Goal: Information Seeking & Learning: Learn about a topic

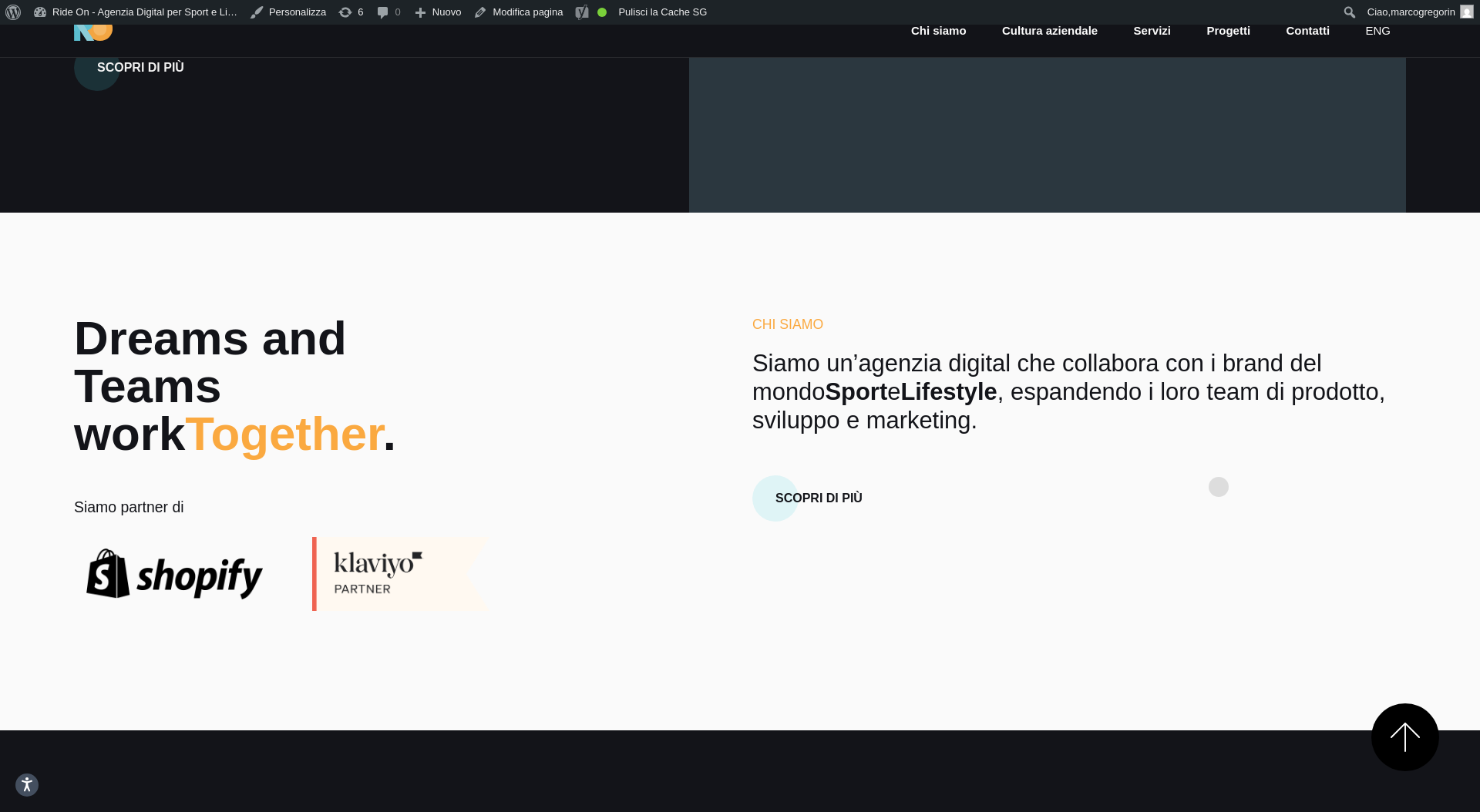
scroll to position [656, 0]
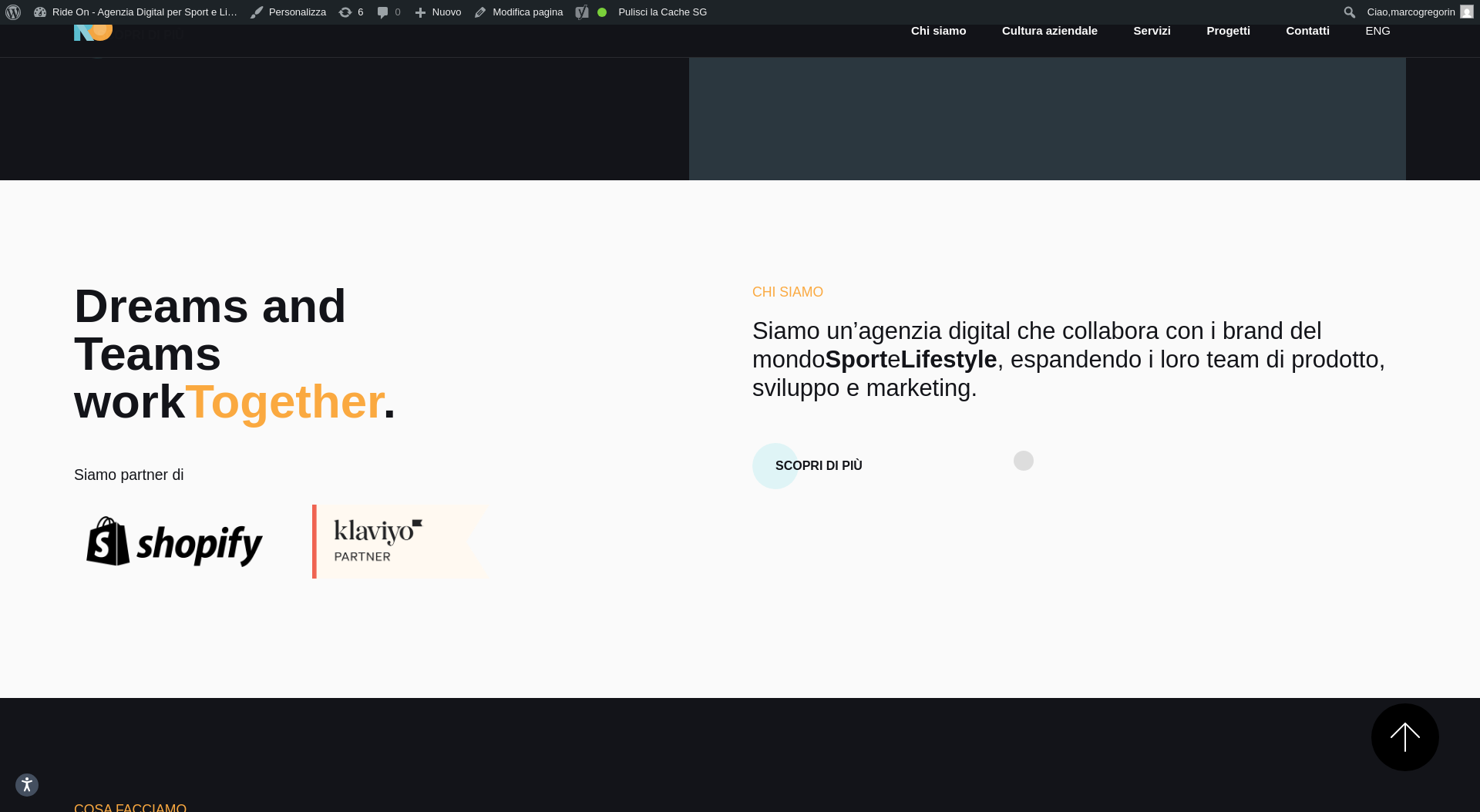
click at [1025, 430] on div "Scopri di più" at bounding box center [1079, 455] width 654 height 66
click at [1061, 402] on p "Siamo un’agenzia digital che collabora con i brand del mondo Sport e Lifestyle …" at bounding box center [1079, 359] width 654 height 85
click at [1113, 337] on p "Siamo un’agenzia digital che collabora con i brand del mondo Sport e Lifestyle …" at bounding box center [1079, 359] width 654 height 85
click at [1093, 356] on p "Siamo un’agenzia digital che collabora con i brand del mondo Sport e Lifestyle …" at bounding box center [1079, 359] width 654 height 85
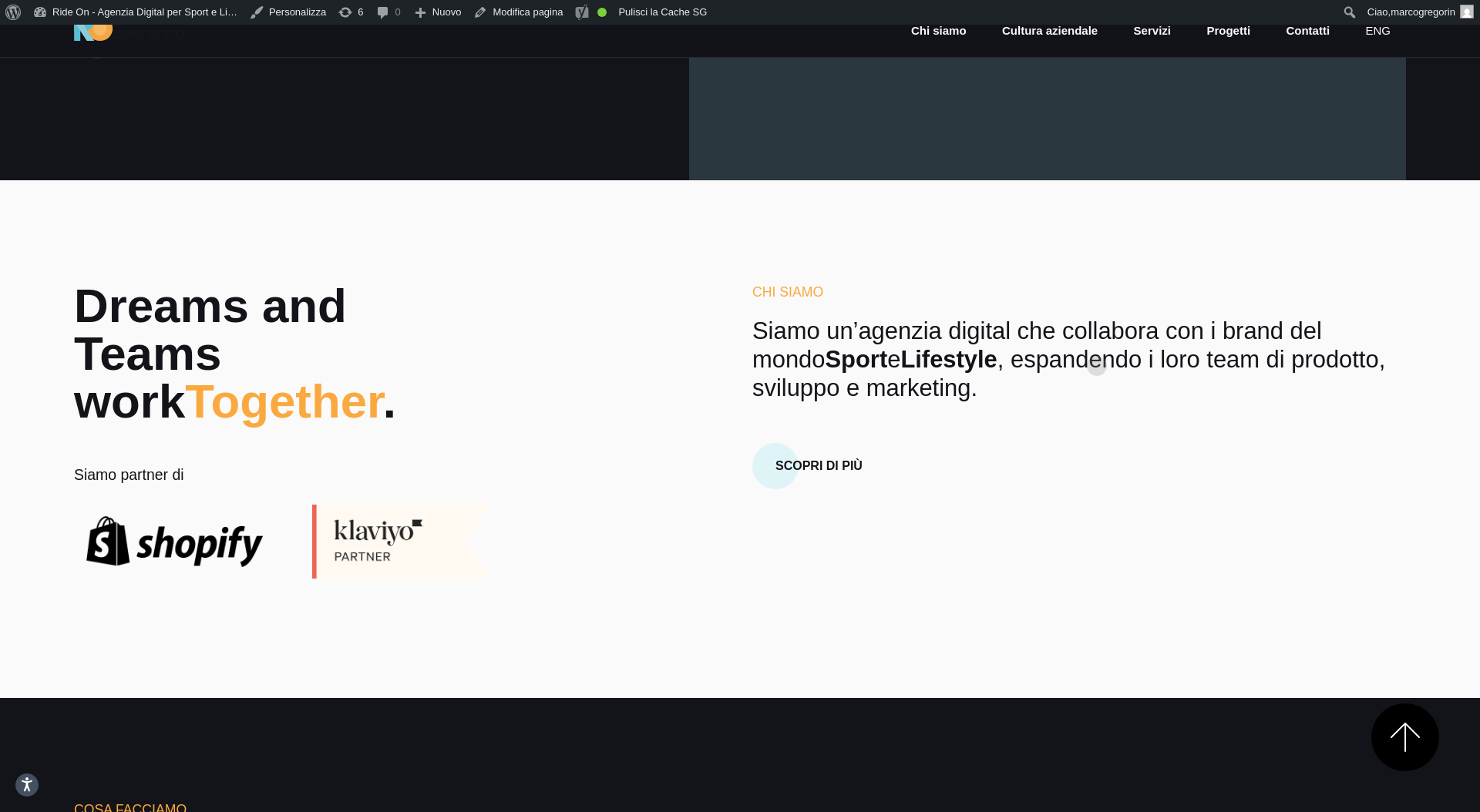
click at [1084, 346] on p "Siamo un’agenzia digital che collabora con i brand del mondo Sport e Lifestyle …" at bounding box center [1079, 359] width 654 height 85
click at [832, 384] on p "Siamo un’agenzia digital che collabora con i brand del mondo Sport e Lifestyle …" at bounding box center [1079, 359] width 654 height 85
click at [900, 348] on strong "Lifestyle" at bounding box center [948, 359] width 96 height 27
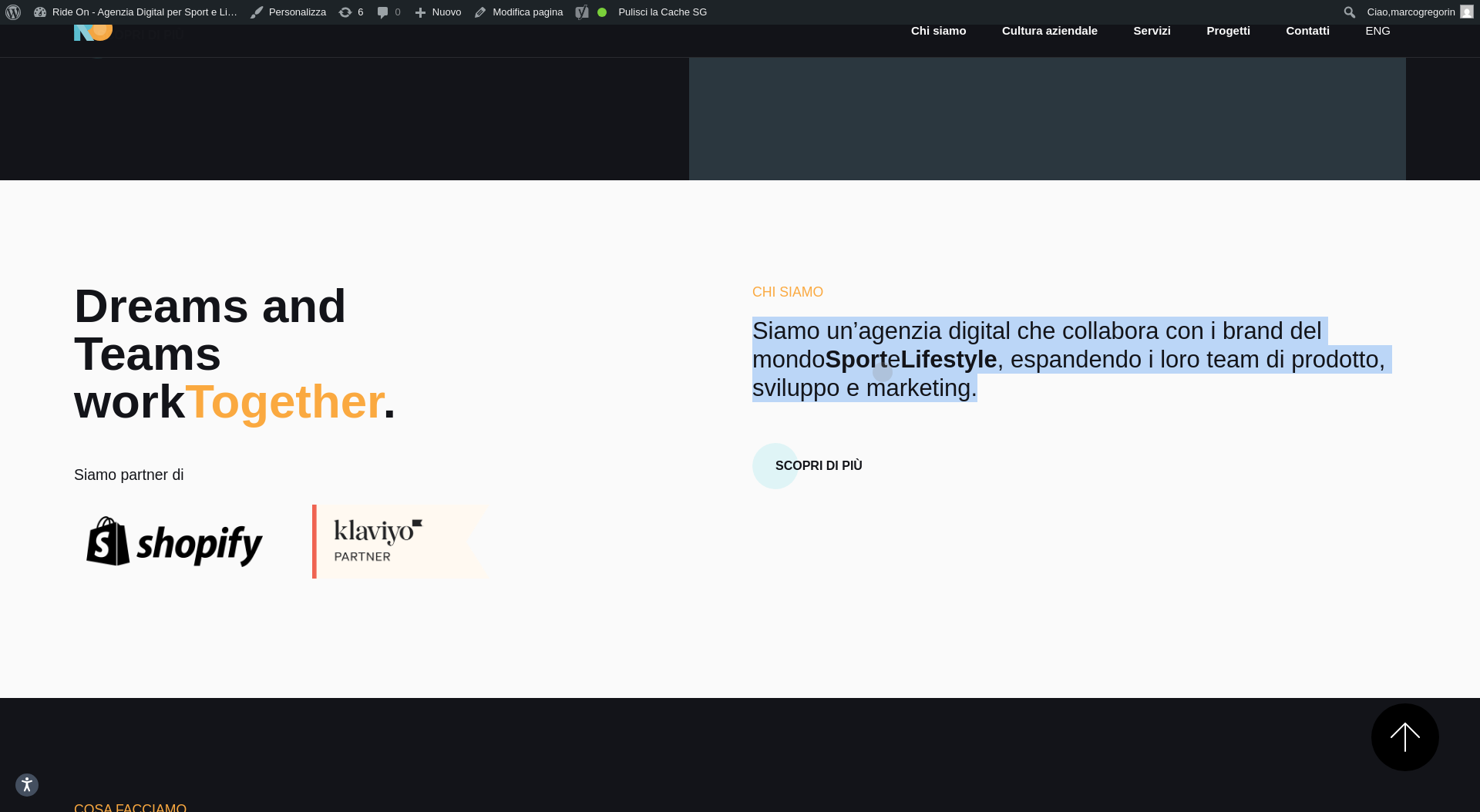
click at [900, 348] on strong "Lifestyle" at bounding box center [948, 359] width 96 height 27
click at [883, 338] on p "Siamo un’agenzia digital che collabora con i brand del mondo Sport e Lifestyle …" at bounding box center [1079, 359] width 654 height 85
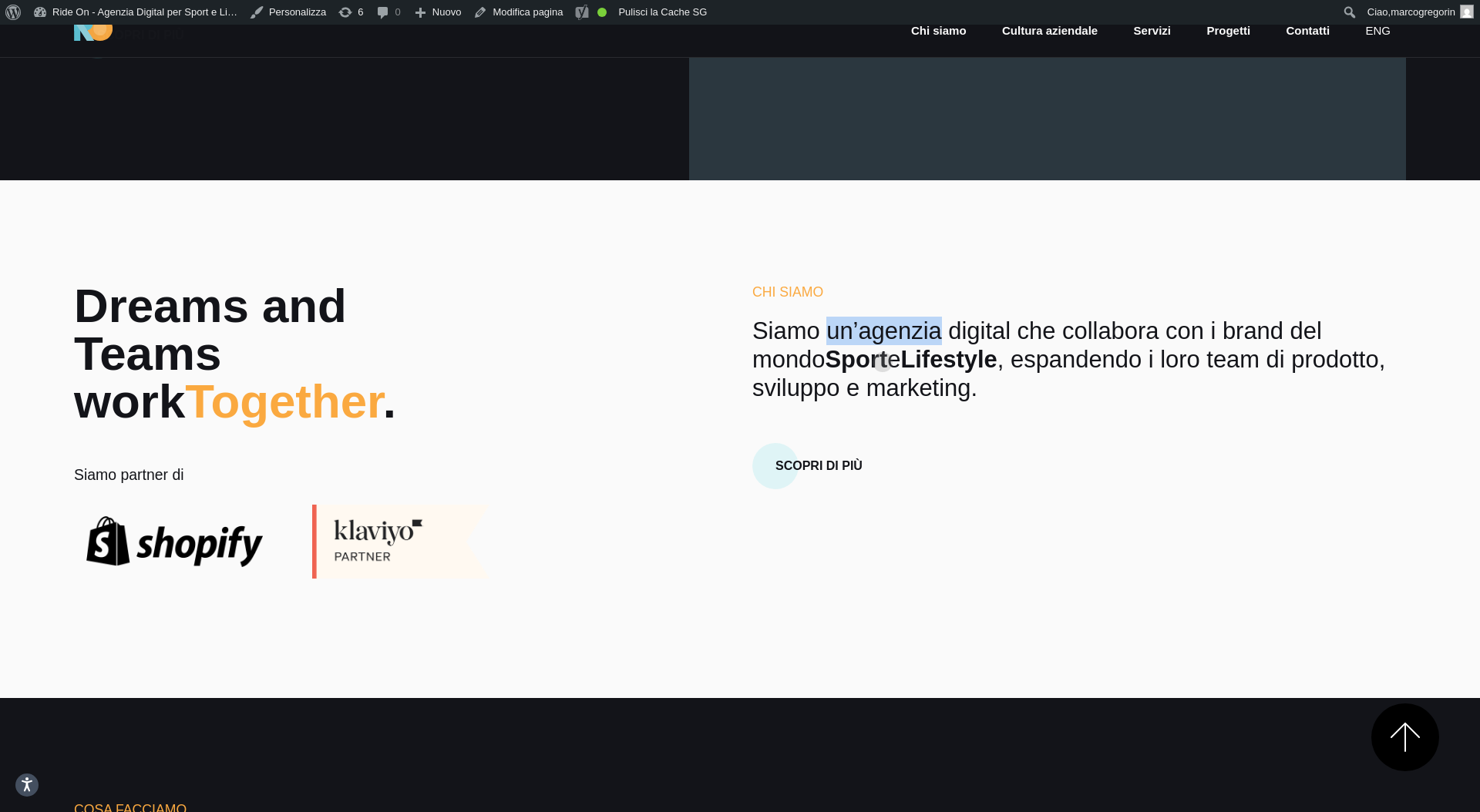
click at [883, 338] on p "Siamo un’agenzia digital che collabora con i brand del mondo Sport e Lifestyle …" at bounding box center [1079, 359] width 654 height 85
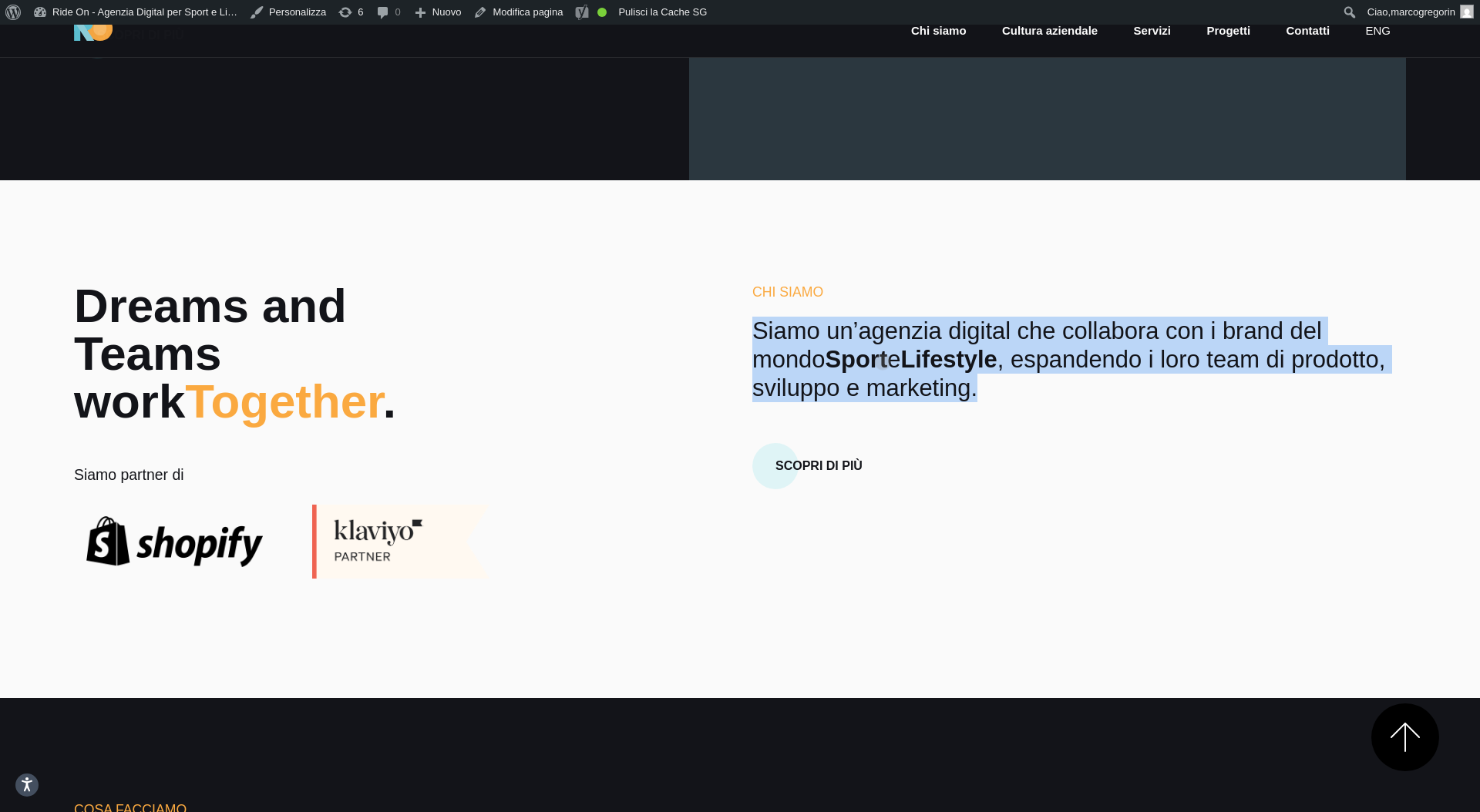
click at [883, 338] on p "Siamo un’agenzia digital che collabora con i brand del mondo Sport e Lifestyle …" at bounding box center [1079, 359] width 654 height 85
click at [900, 348] on strong "Lifestyle" at bounding box center [948, 359] width 96 height 27
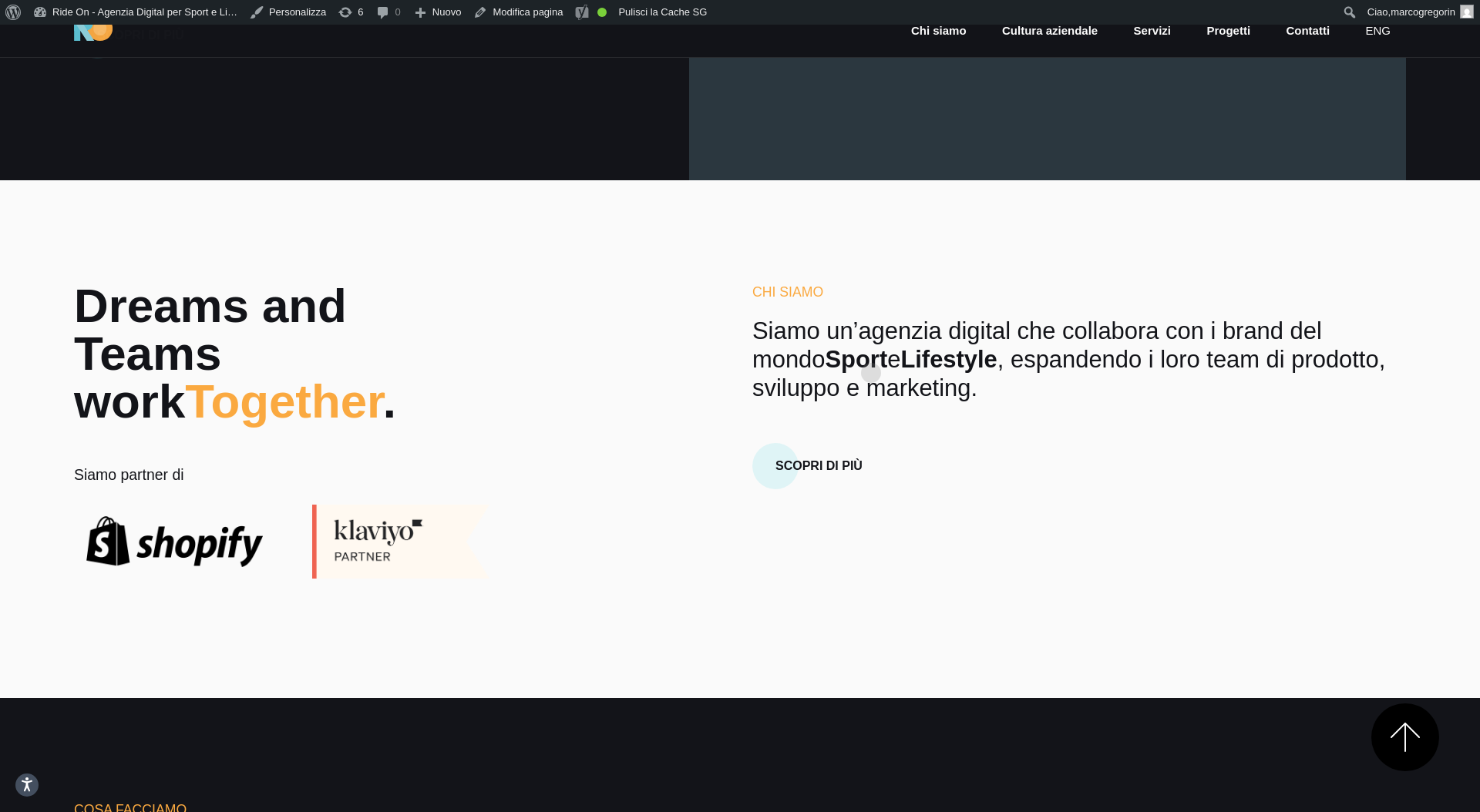
click at [900, 348] on strong "Lifestyle" at bounding box center [948, 359] width 96 height 27
click at [910, 348] on strong "Lifestyle" at bounding box center [948, 359] width 96 height 27
click at [920, 348] on strong "Lifestyle" at bounding box center [948, 359] width 96 height 27
click at [978, 348] on p "Siamo un’agenzia digital che collabora con i brand del mondo Sport e Lifestyle …" at bounding box center [1079, 359] width 654 height 85
click at [1275, 330] on p "Siamo un’agenzia digital che collabora con i brand del mondo Sport e Lifestyle …" at bounding box center [1079, 359] width 654 height 85
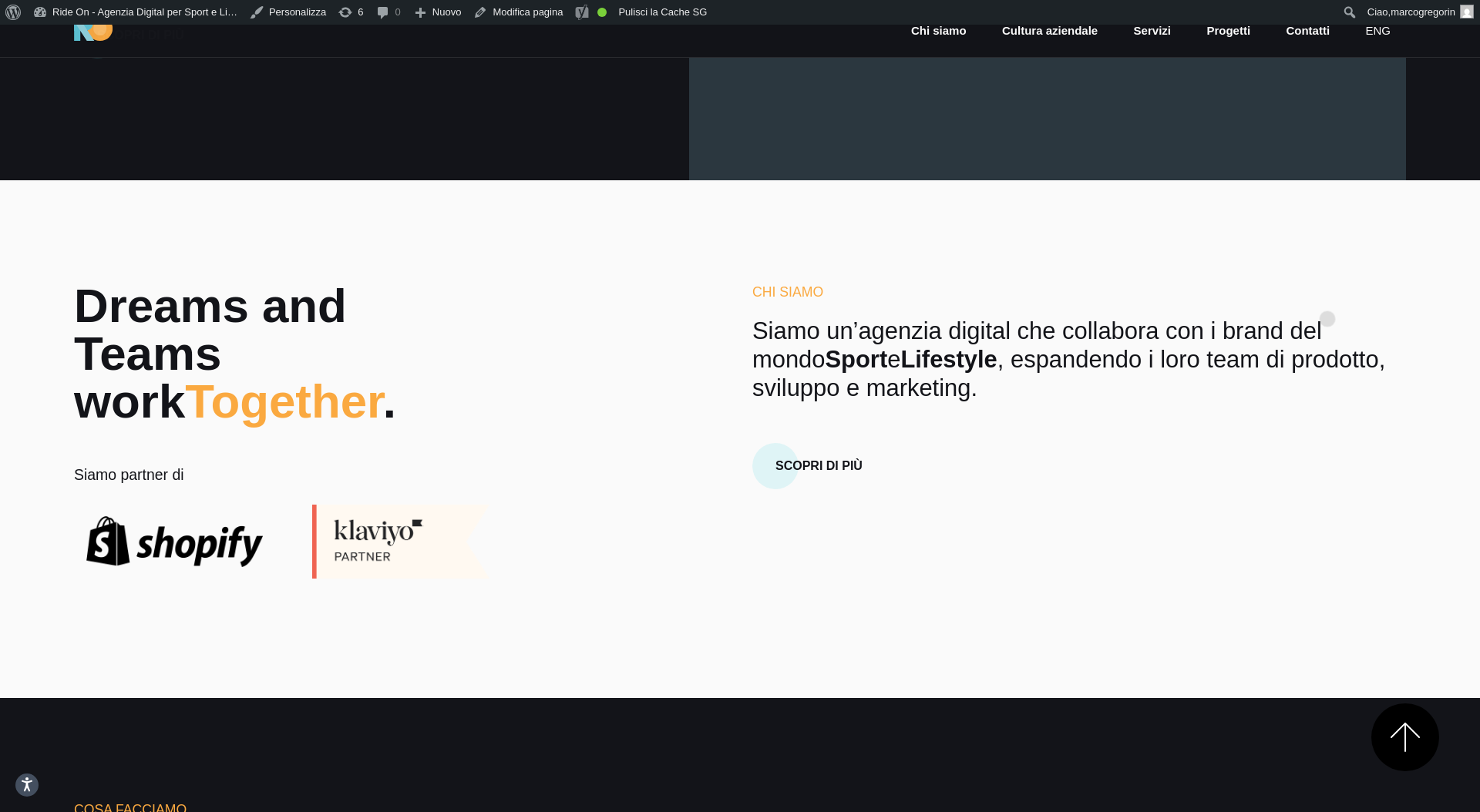
click at [1327, 295] on h6 "Chi Siamo" at bounding box center [1079, 292] width 654 height 20
click at [1337, 287] on h6 "Chi Siamo" at bounding box center [1079, 292] width 654 height 20
click at [1344, 270] on section "Dreams and Teams work Together . Siamo partner di Chi Siamo Siamo un’agenzia di…" at bounding box center [740, 439] width 1480 height 518
click at [1392, 257] on section "Dreams and Teams work Together . Siamo partner di Chi Siamo Siamo un’agenzia di…" at bounding box center [740, 439] width 1480 height 518
click at [1430, 246] on section "Dreams and Teams work Together . Siamo partner di Chi Siamo Siamo un’agenzia di…" at bounding box center [740, 439] width 1480 height 518
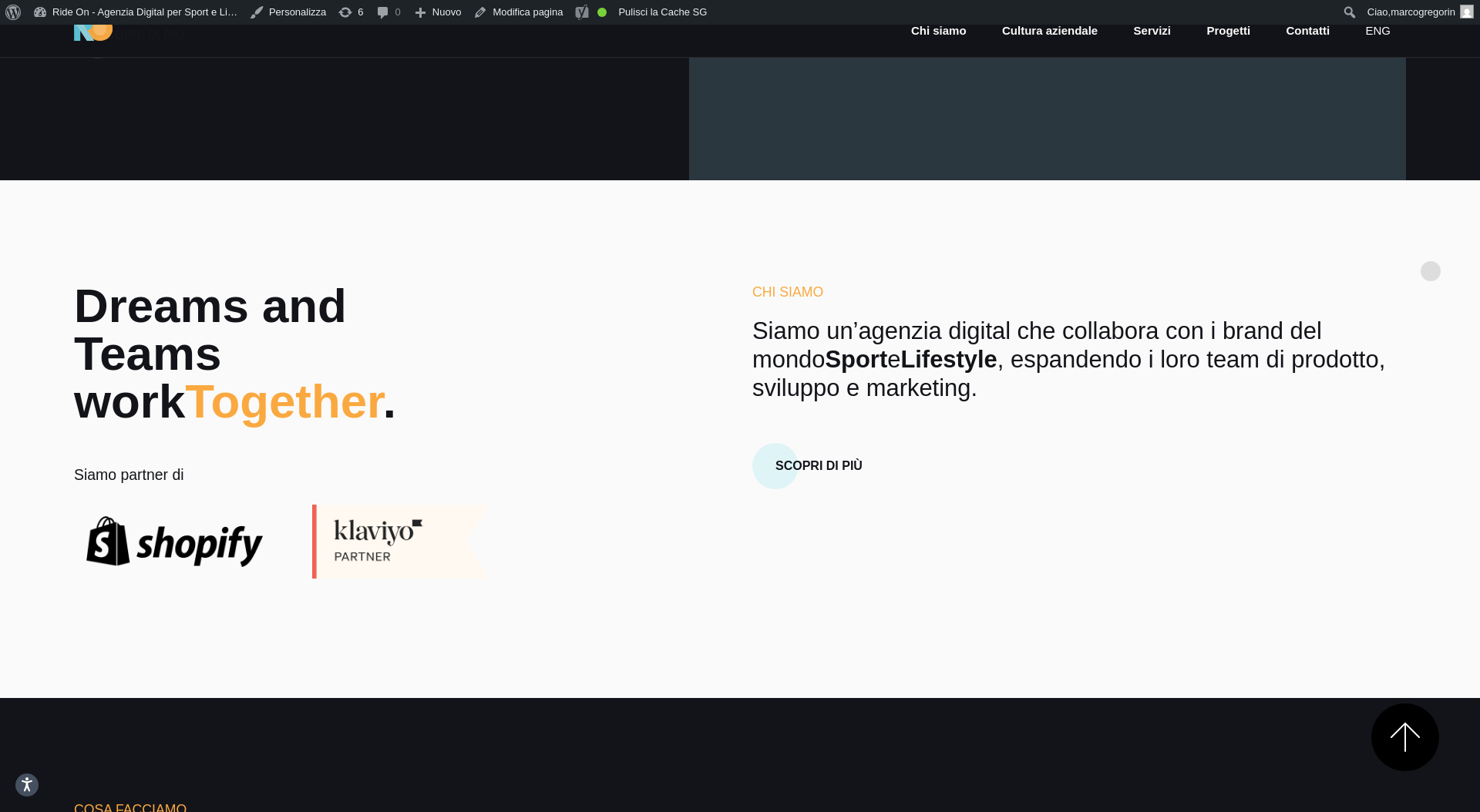
click at [1431, 246] on section "Dreams and Teams work Together . Siamo partner di Chi Siamo Siamo un’agenzia di…" at bounding box center [740, 439] width 1480 height 518
click at [1428, 237] on section "Dreams and Teams work Together . Siamo partner di Chi Siamo Siamo un’agenzia di…" at bounding box center [740, 439] width 1480 height 518
click at [1385, 263] on section "Dreams and Teams work Together . Siamo partner di Chi Siamo Siamo un’agenzia di…" at bounding box center [740, 439] width 1480 height 518
click at [1441, 226] on section "Dreams and Teams work Together . Siamo partner di Chi Siamo Siamo un’agenzia di…" at bounding box center [740, 439] width 1480 height 518
click at [1424, 238] on section "Dreams and Teams work Together . Siamo partner di Chi Siamo Siamo un’agenzia di…" at bounding box center [740, 439] width 1480 height 518
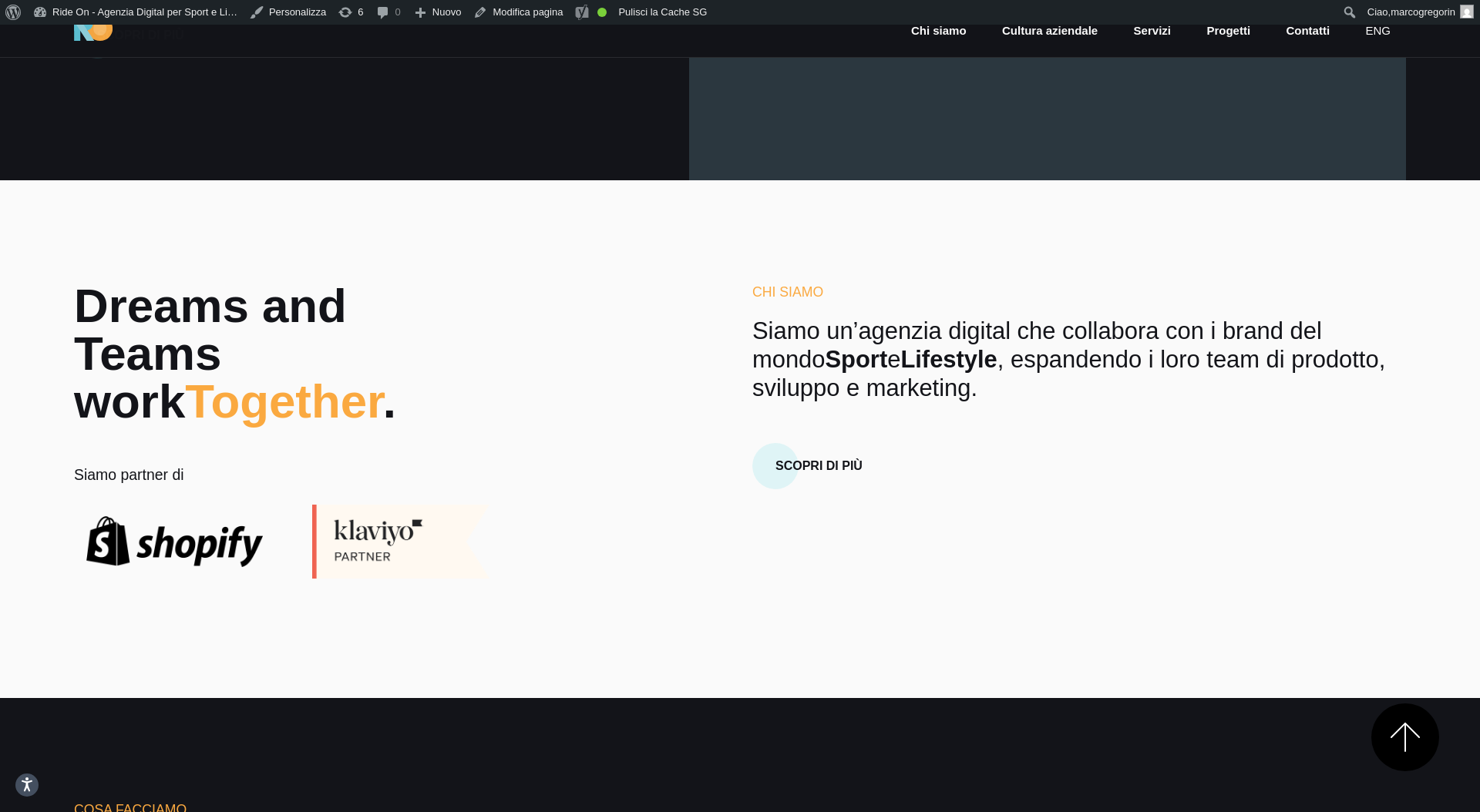
click at [1044, 309] on div "Chi Siamo Siamo un’agenzia digital che collabora con i brand del mondo Sport e …" at bounding box center [1079, 385] width 654 height 207
click at [1043, 311] on div "Chi Siamo Siamo un’agenzia digital che collabora con i brand del mondo Sport e …" at bounding box center [1079, 385] width 654 height 207
click at [1015, 407] on div "Chi Siamo Siamo un’agenzia digital che collabora con i brand del mondo Sport e …" at bounding box center [1079, 385] width 654 height 207
click at [1070, 341] on p "Siamo un’agenzia digital che collabora con i brand del mondo Sport e Lifestyle …" at bounding box center [1079, 359] width 654 height 85
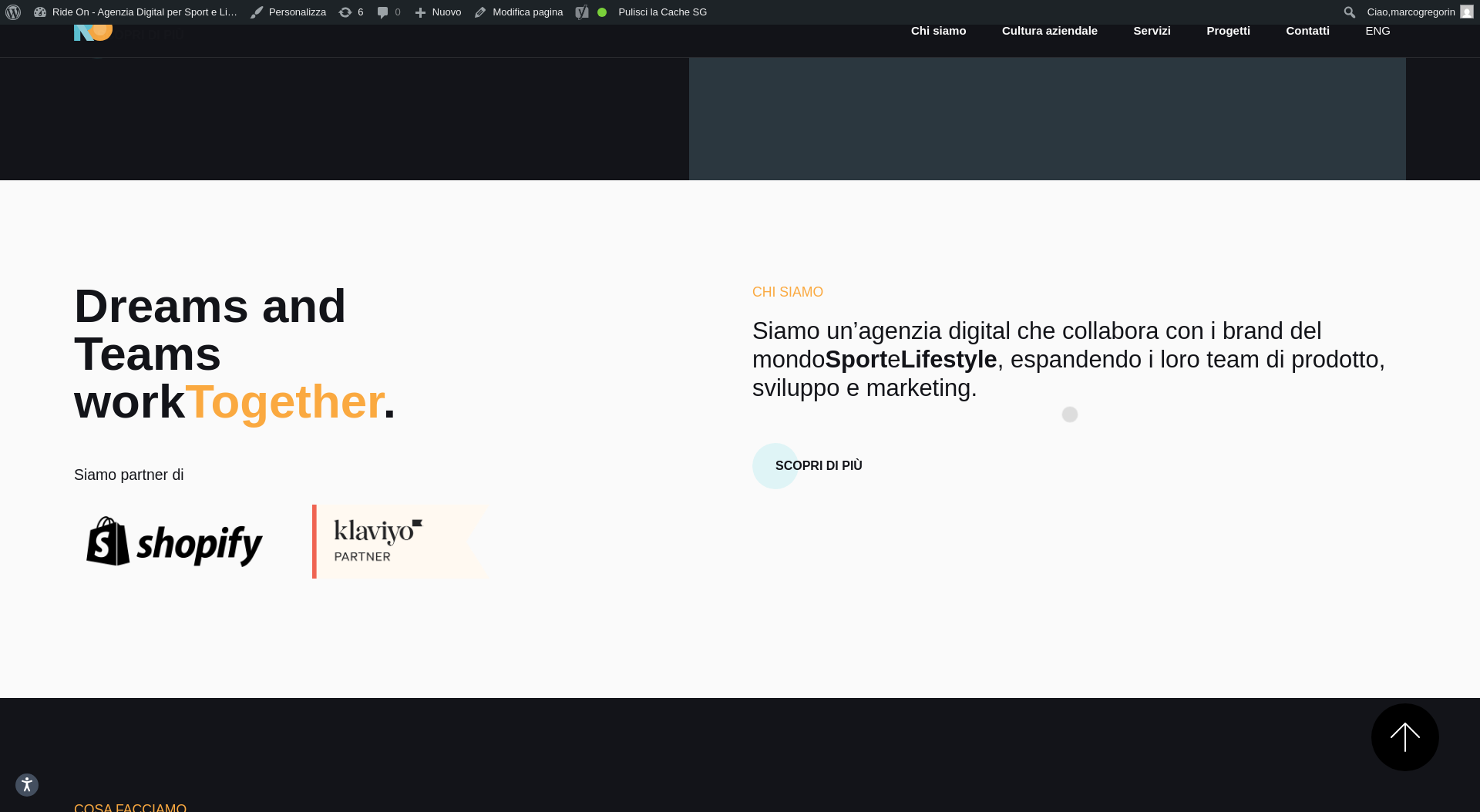
click at [1070, 390] on p "Siamo un’agenzia digital che collabora con i brand del mondo Sport e Lifestyle …" at bounding box center [1079, 359] width 654 height 85
click at [1079, 388] on p "Siamo un’agenzia digital che collabora con i brand del mondo Sport e Lifestyle …" at bounding box center [1079, 359] width 654 height 85
click at [1094, 387] on p "Siamo un’agenzia digital che collabora con i brand del mondo Sport e Lifestyle …" at bounding box center [1079, 359] width 654 height 85
click at [1126, 377] on p "Siamo un’agenzia digital che collabora con i brand del mondo Sport e Lifestyle …" at bounding box center [1079, 359] width 654 height 85
click at [1122, 415] on div "Chi Siamo Siamo un’agenzia digital che collabora con i brand del mondo Sport e …" at bounding box center [1079, 385] width 654 height 207
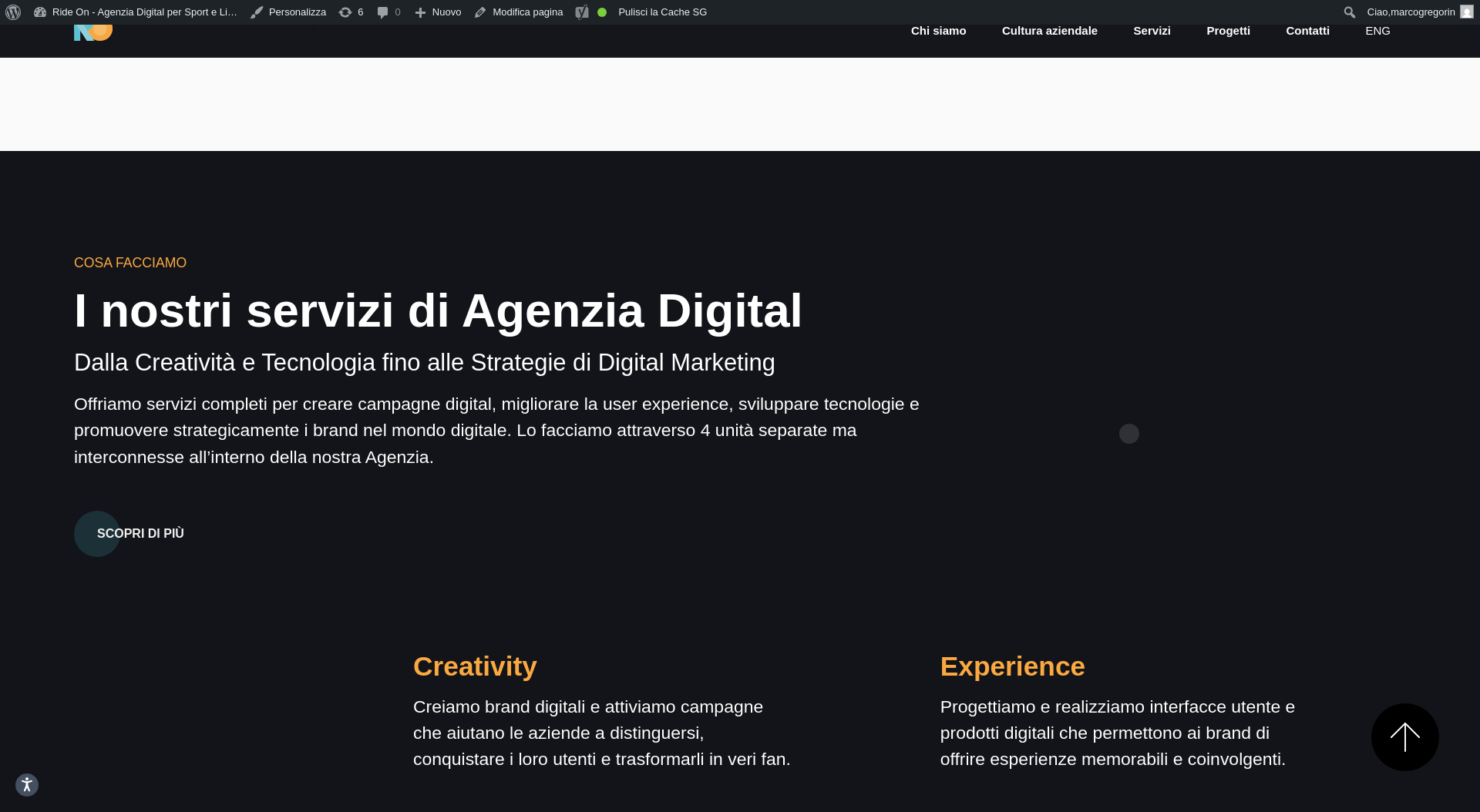
click at [1129, 409] on div "Cosa Facciamo I nostri servizi di Agenzia Digital Dalla Creatività e Tecnologia…" at bounding box center [739, 670] width 1356 height 835
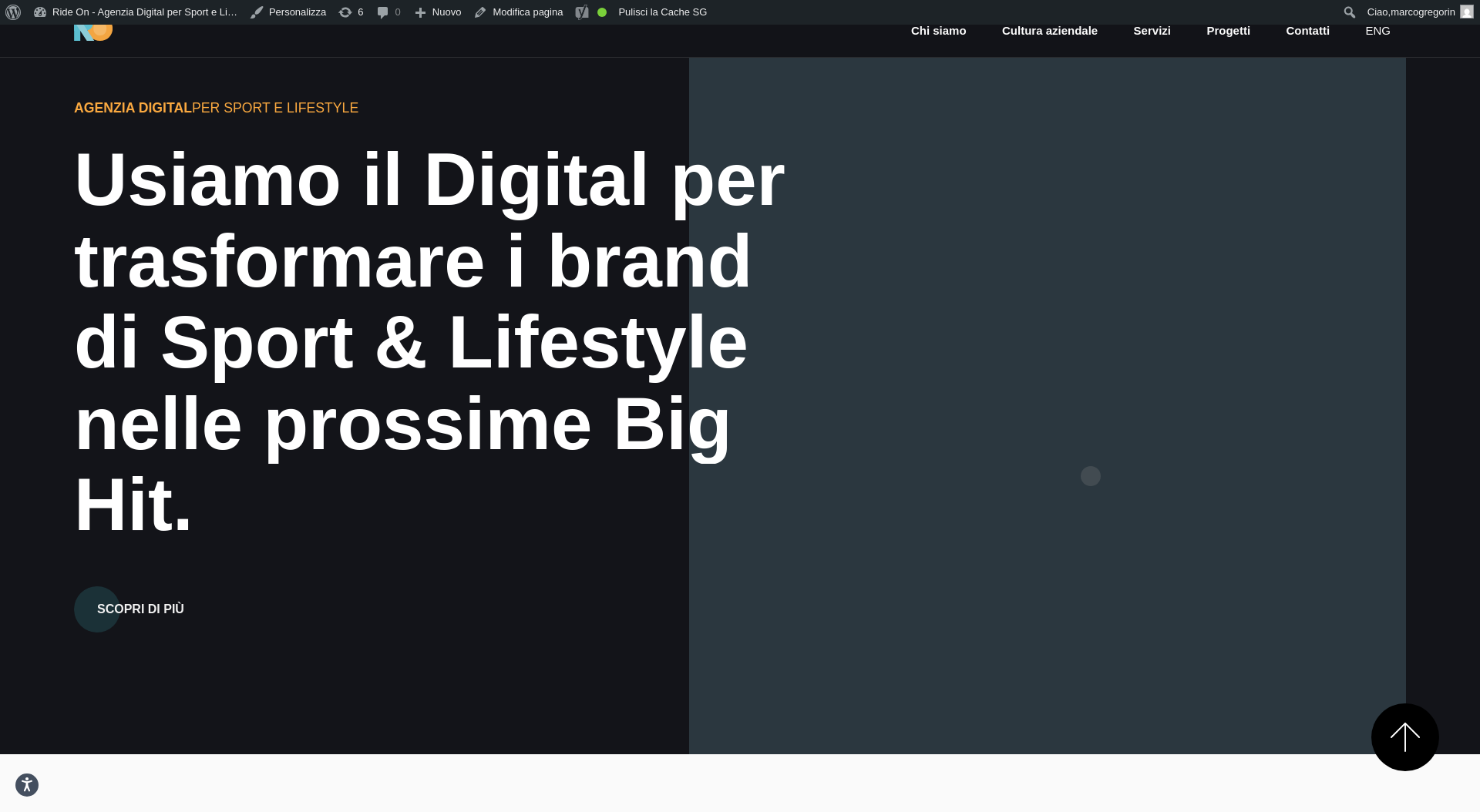
scroll to position [0, 0]
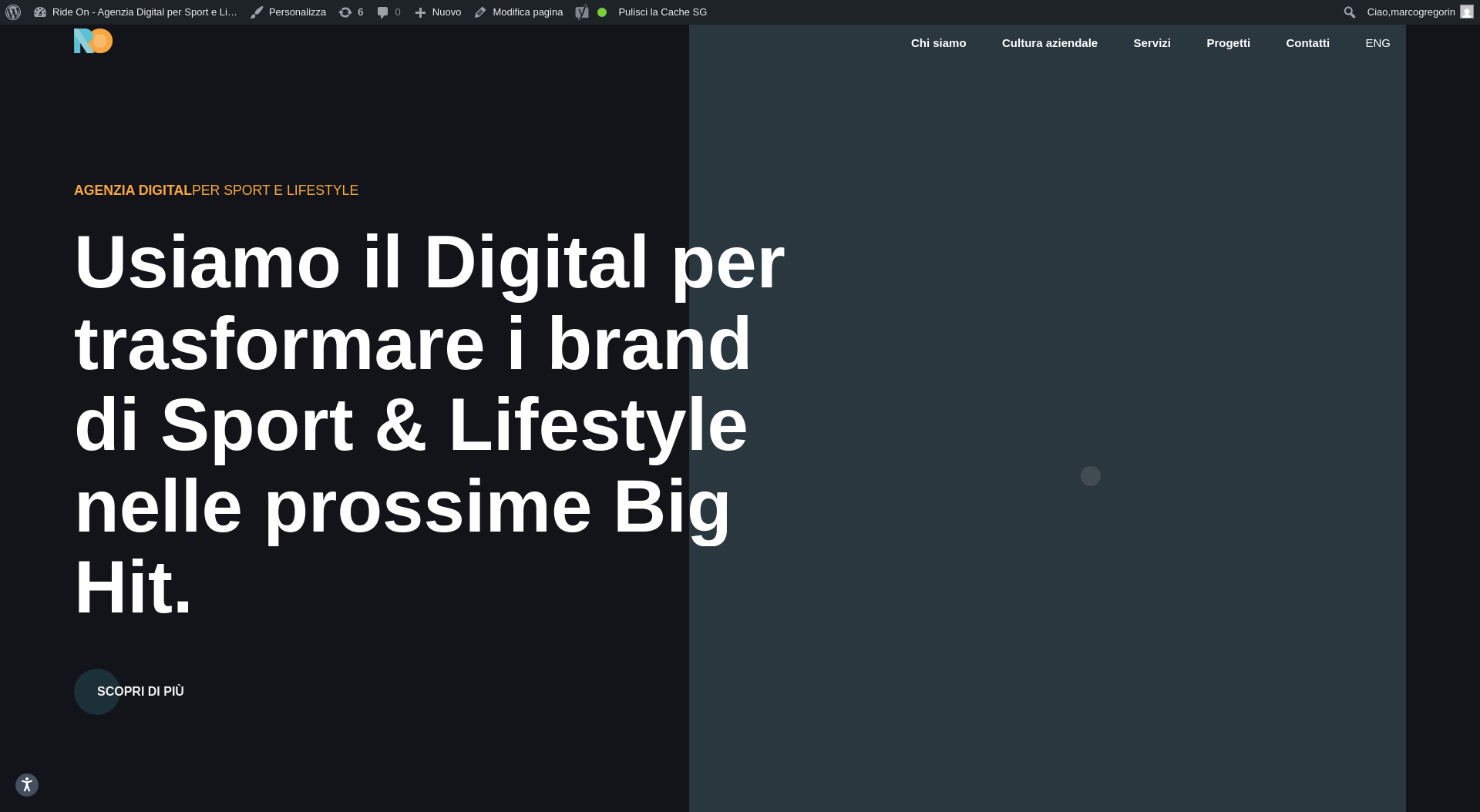
click at [1091, 451] on div at bounding box center [1047, 430] width 717 height 812
drag, startPoint x: 1134, startPoint y: 386, endPoint x: 1133, endPoint y: 394, distance: 8.1
click at [1134, 386] on div at bounding box center [1047, 430] width 717 height 812
click at [1157, 373] on div at bounding box center [1047, 430] width 717 height 812
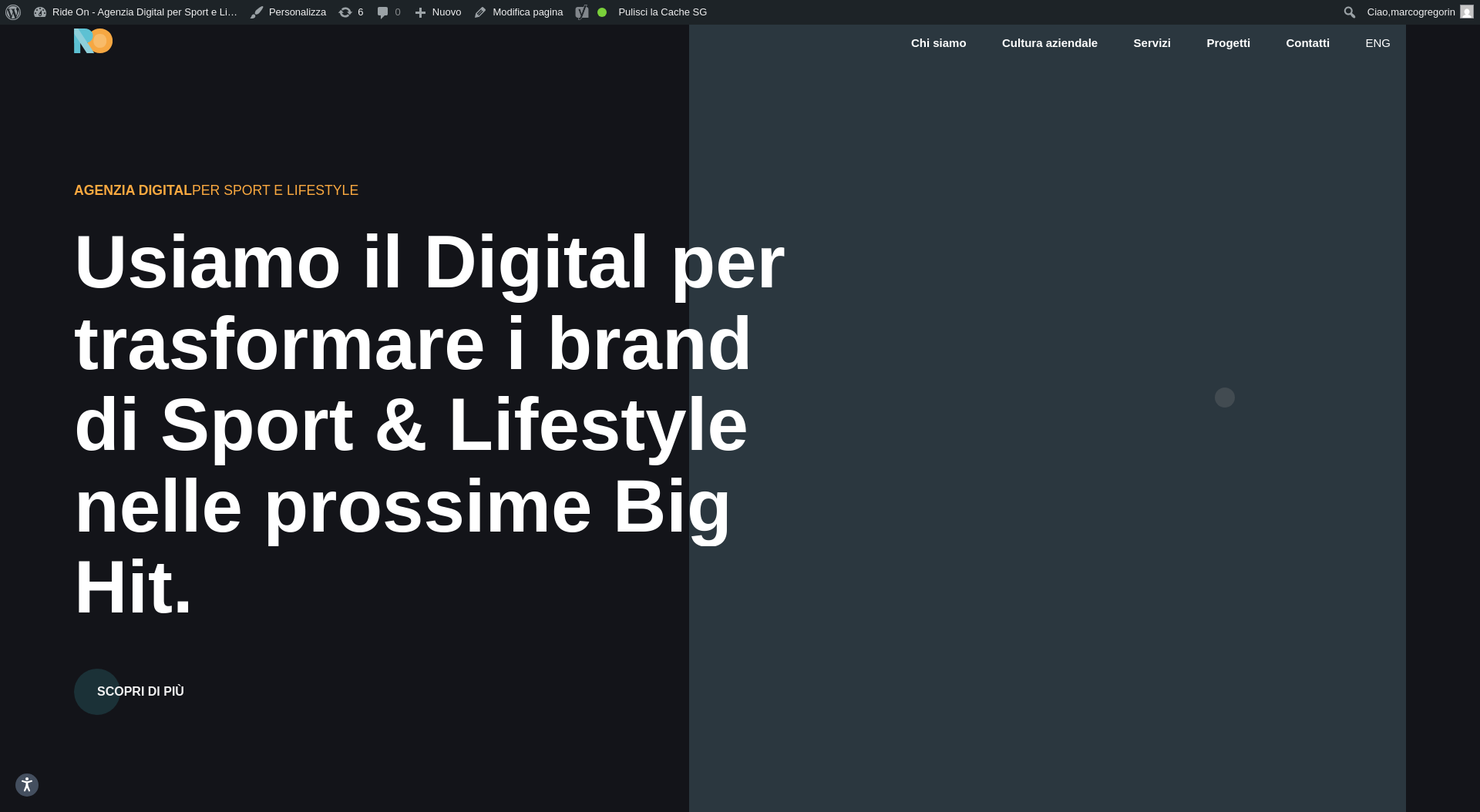
click at [1230, 373] on div at bounding box center [1047, 430] width 717 height 812
click at [1163, 422] on div at bounding box center [1047, 430] width 717 height 812
click at [1244, 410] on div at bounding box center [1047, 430] width 717 height 812
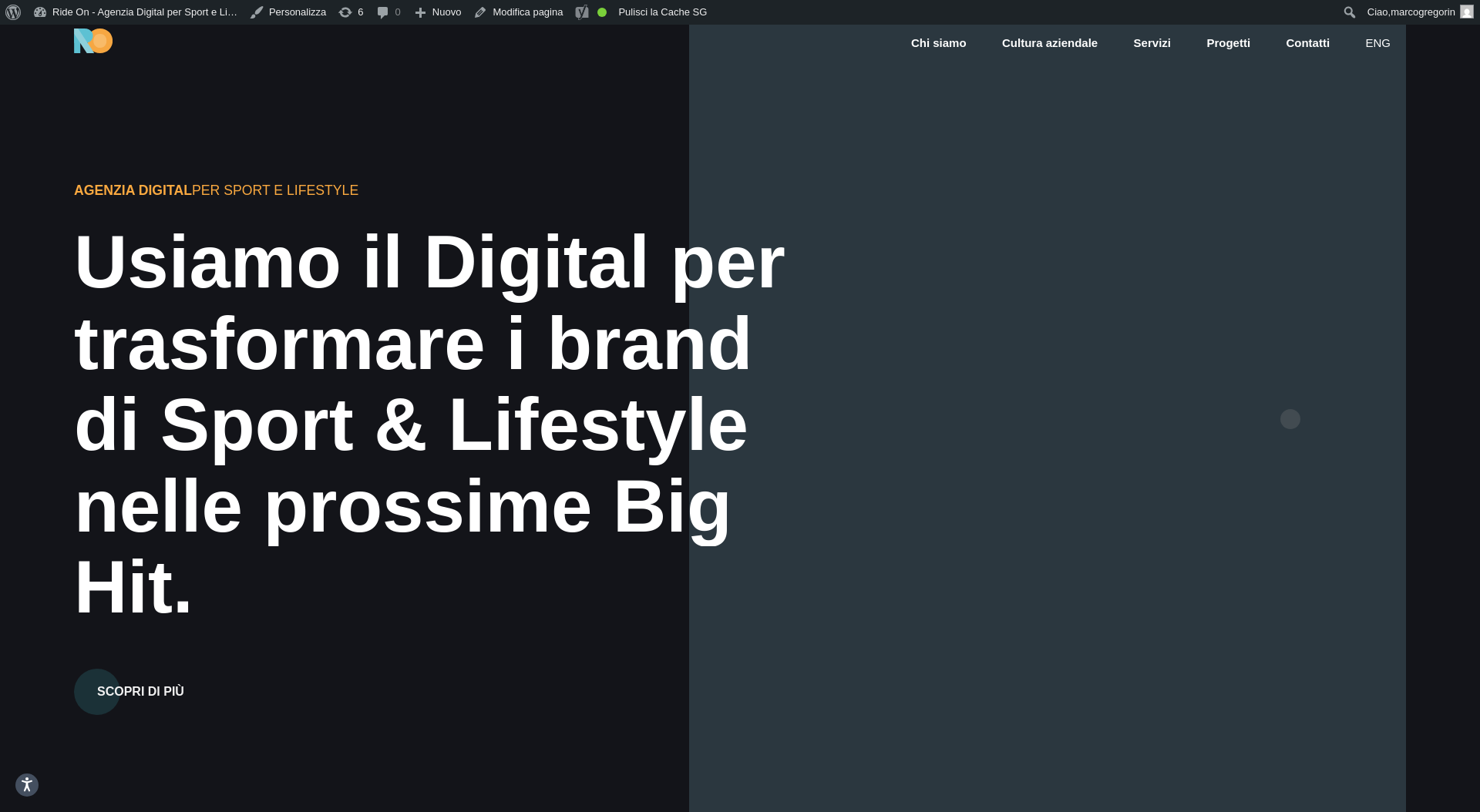
click at [1317, 385] on div at bounding box center [1047, 430] width 717 height 812
click at [1029, 352] on div at bounding box center [1047, 430] width 717 height 812
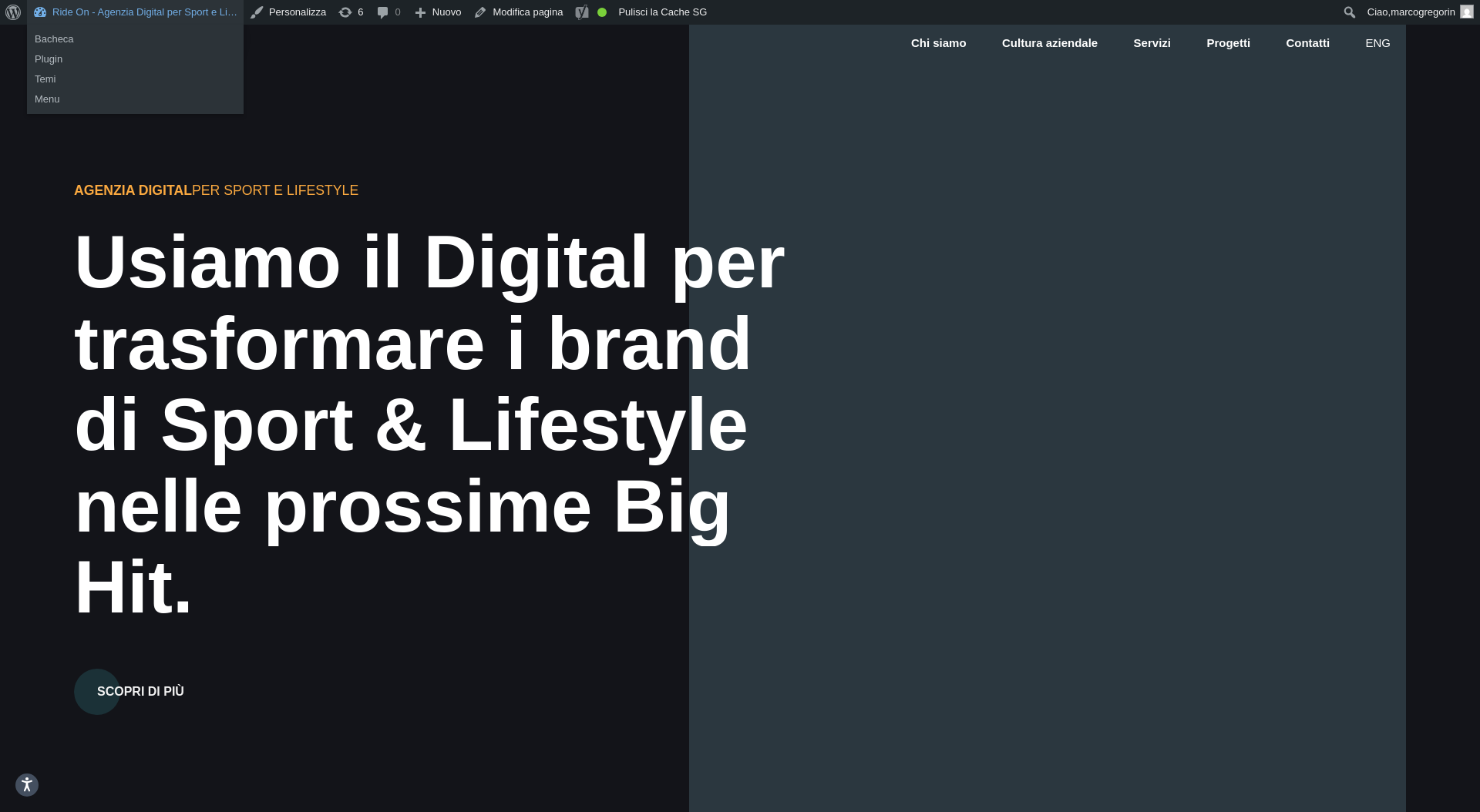
click at [206, 15] on link "Ride On - Agenzia Digital per Sport e Li…" at bounding box center [135, 12] width 217 height 25
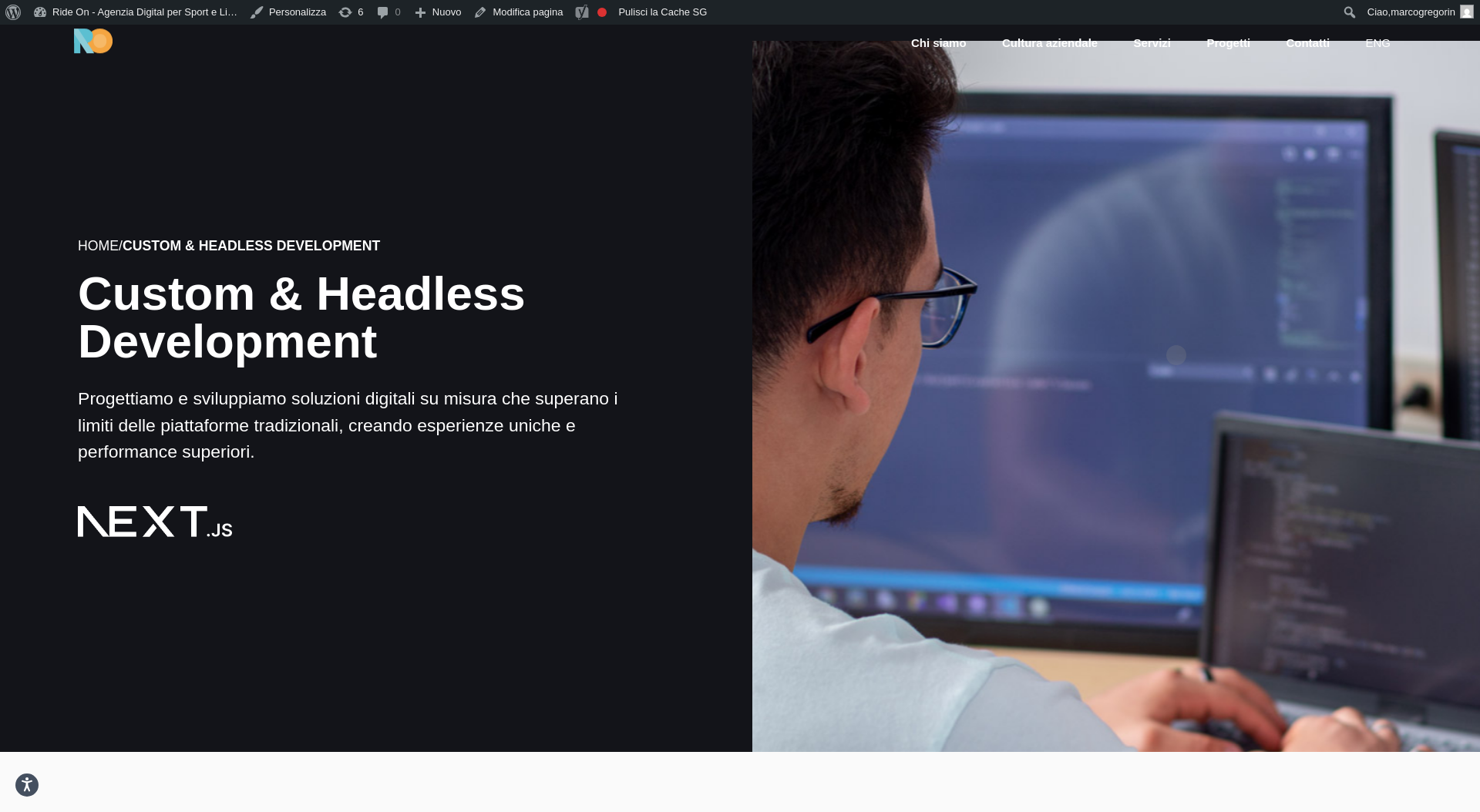
click at [1176, 330] on div at bounding box center [1115, 388] width 735 height 734
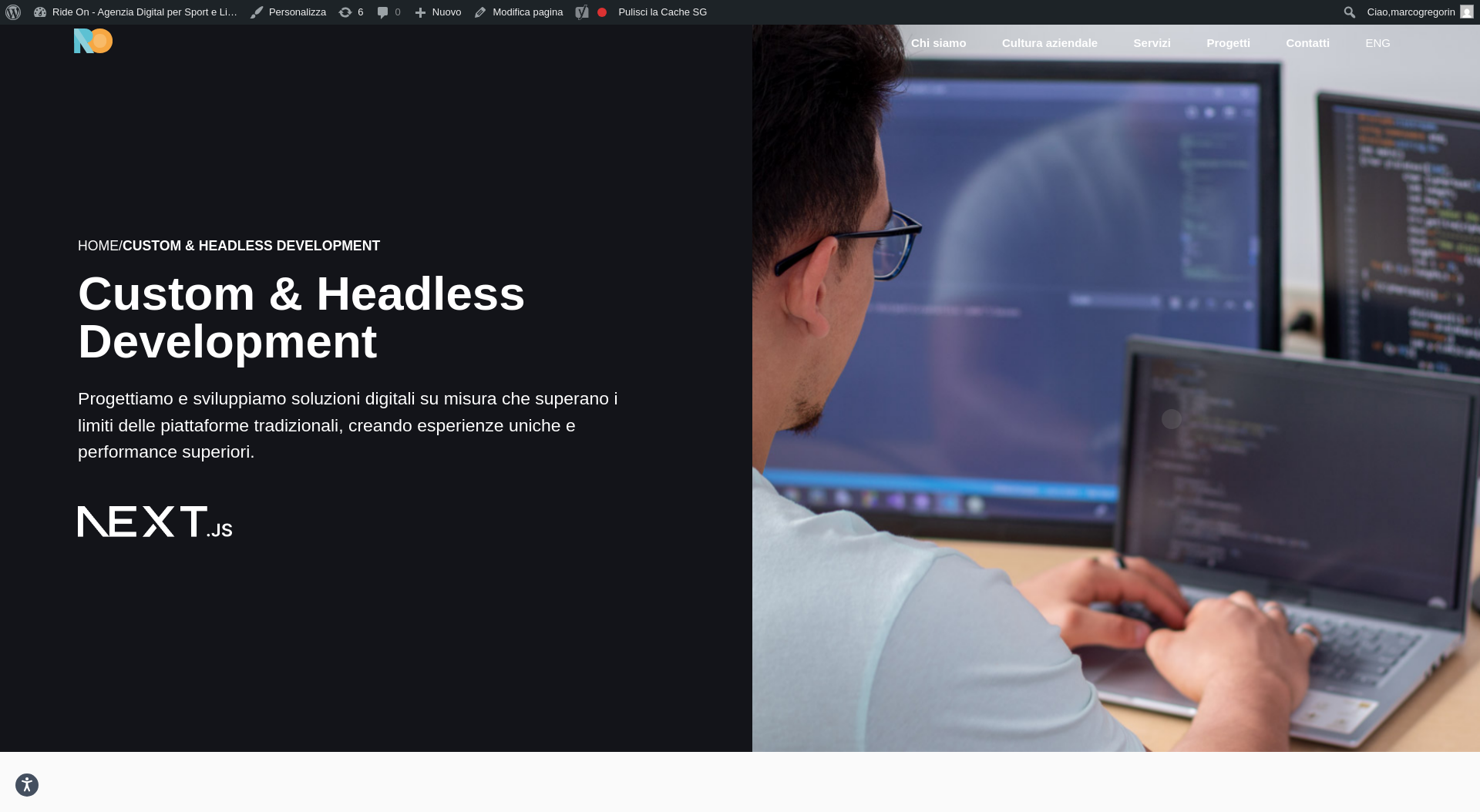
click at [1171, 395] on div at bounding box center [1115, 388] width 735 height 734
click at [1324, 111] on div at bounding box center [1115, 388] width 735 height 734
click at [1236, 297] on div at bounding box center [1115, 388] width 735 height 734
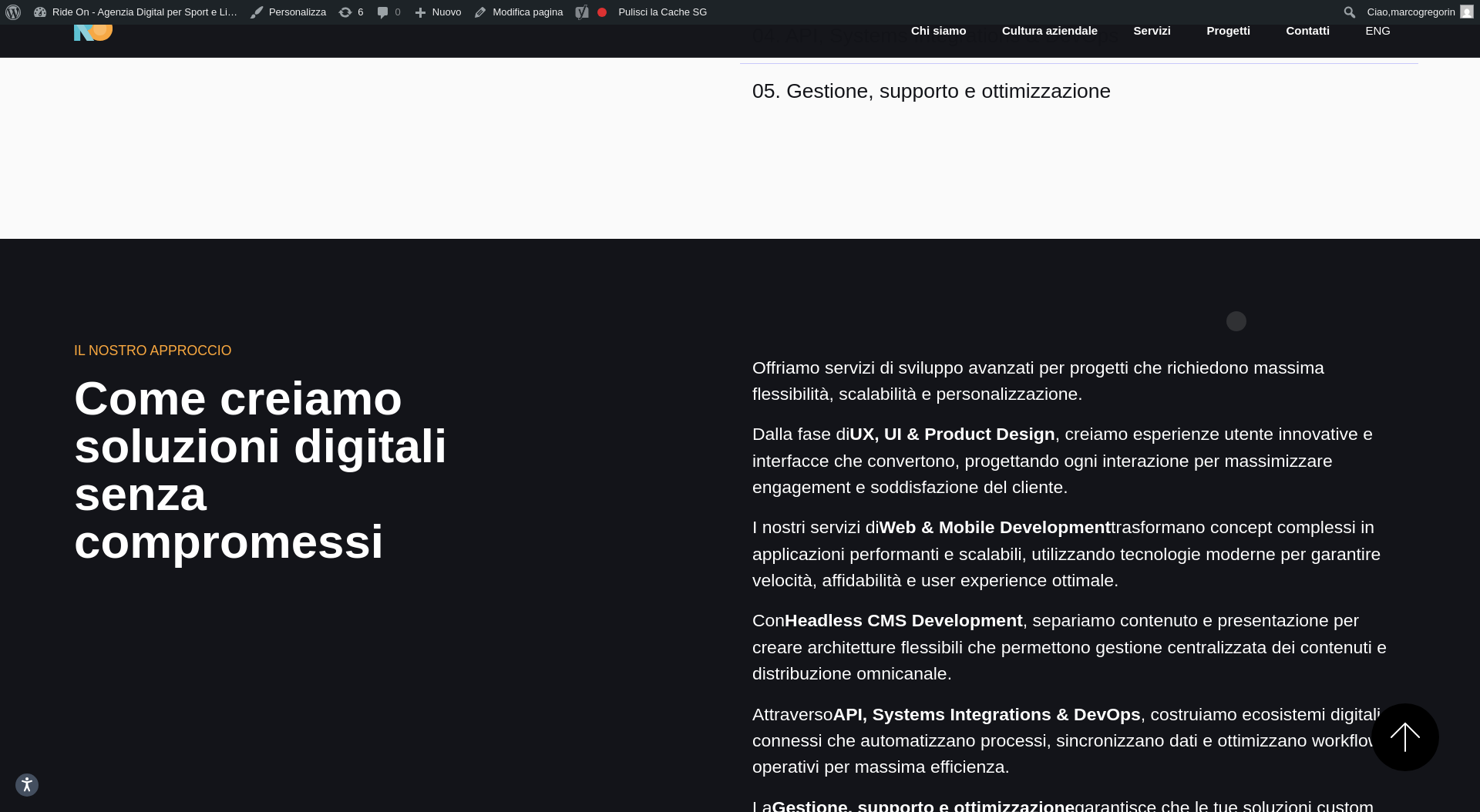
scroll to position [1068, 0]
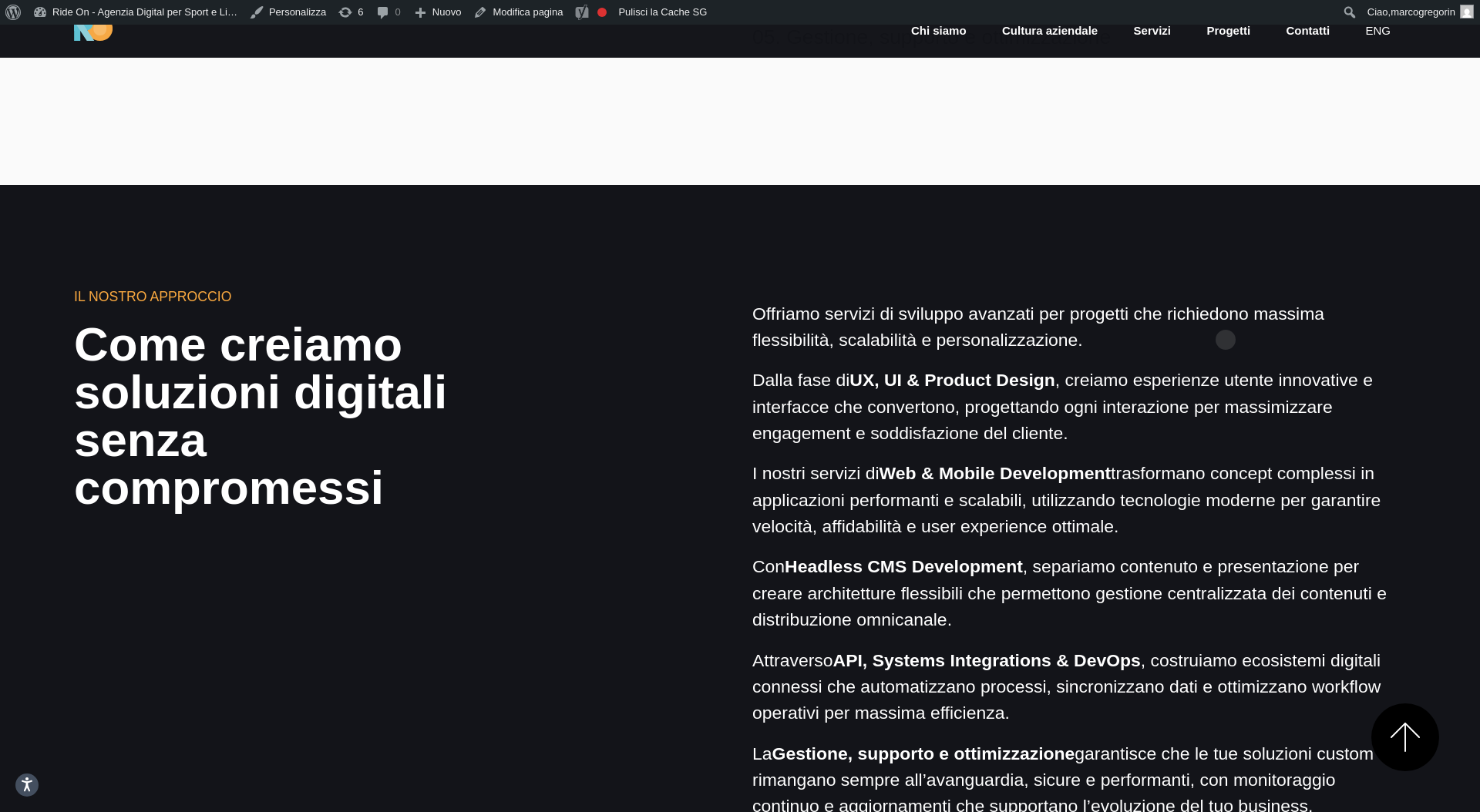
click at [1210, 362] on div "Offriamo servizi di sviluppo avanzati per progetti che richiedono massima fless…" at bounding box center [1079, 559] width 654 height 519
click at [1211, 395] on p "Dalla fase di UX, UI & Product Design , creiamo esperienze utente innovative e …" at bounding box center [1079, 406] width 654 height 80
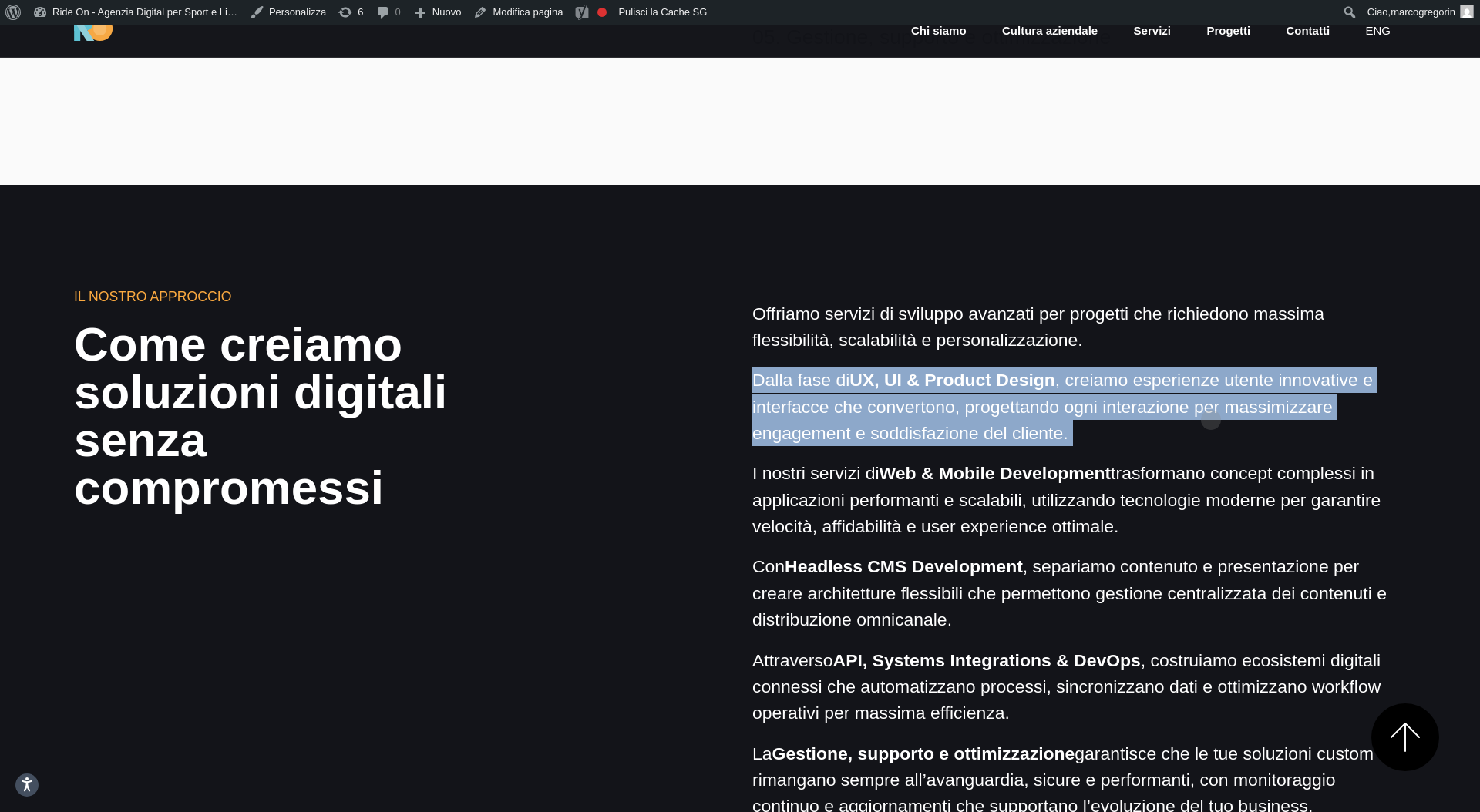
click at [1211, 395] on p "Dalla fase di UX, UI & Product Design , creiamo esperienze utente innovative e …" at bounding box center [1079, 406] width 654 height 80
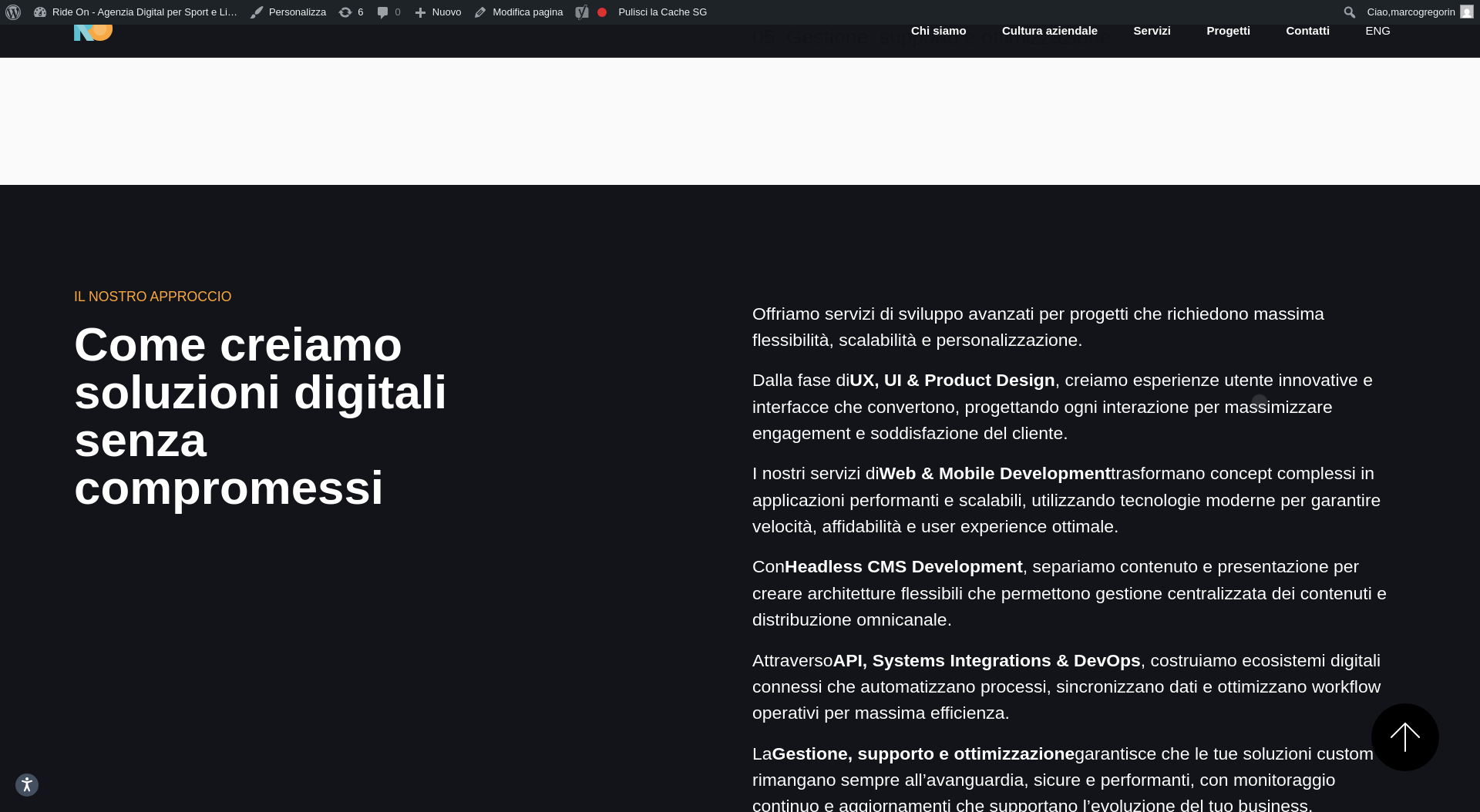
click at [1260, 377] on p "Dalla fase di UX, UI & Product Design , creiamo esperienze utente innovative e …" at bounding box center [1079, 406] width 654 height 80
click at [1260, 384] on p "Dalla fase di UX, UI & Product Design , creiamo esperienze utente innovative e …" at bounding box center [1079, 406] width 654 height 80
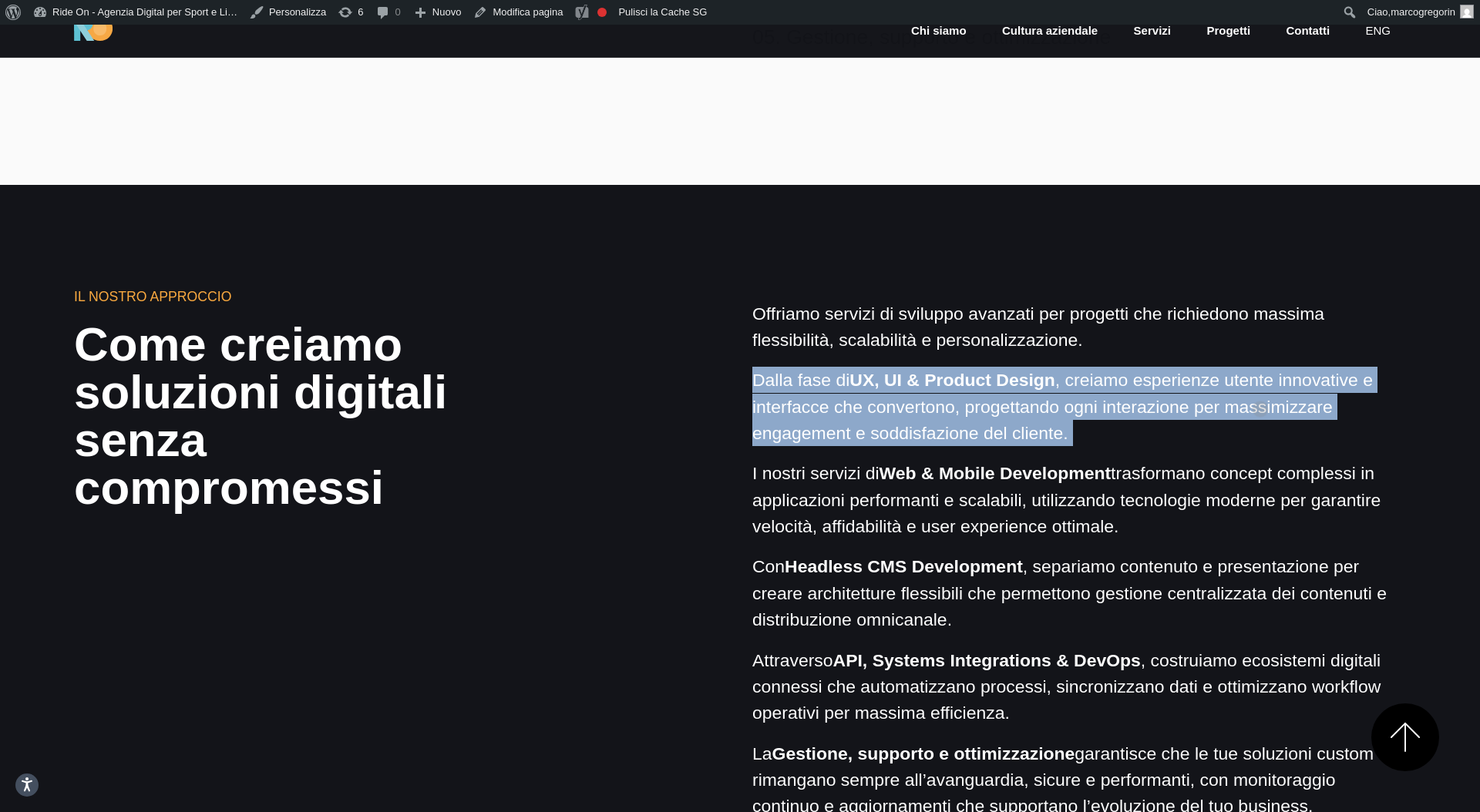
click at [1260, 384] on p "Dalla fase di UX, UI & Product Design , creiamo esperienze utente innovative e …" at bounding box center [1079, 406] width 654 height 80
click at [1260, 390] on p "Dalla fase di UX, UI & Product Design , creiamo esperienze utente innovative e …" at bounding box center [1079, 406] width 654 height 80
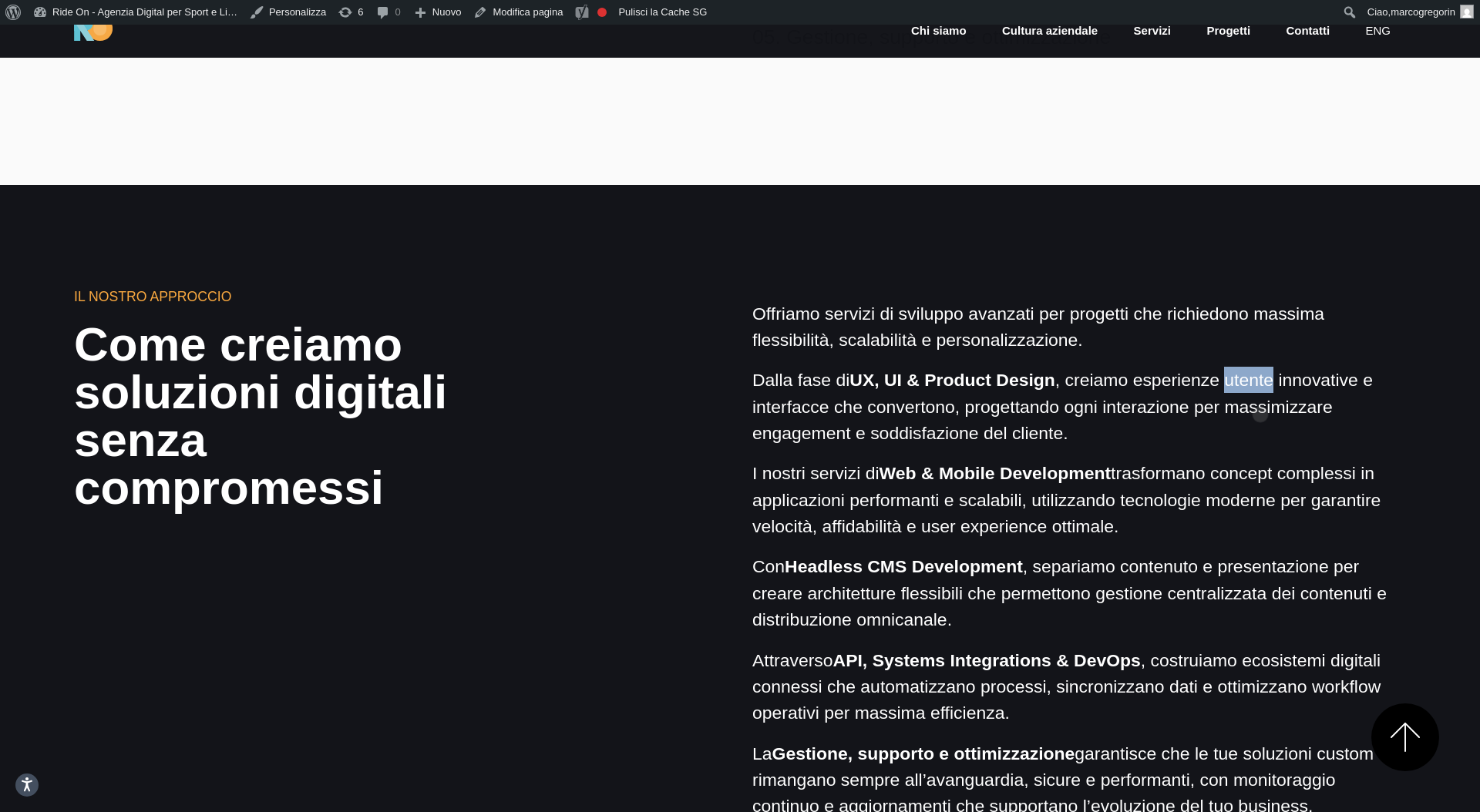
click at [1260, 390] on p "Dalla fase di UX, UI & Product Design , creiamo esperienze utente innovative e …" at bounding box center [1079, 406] width 654 height 80
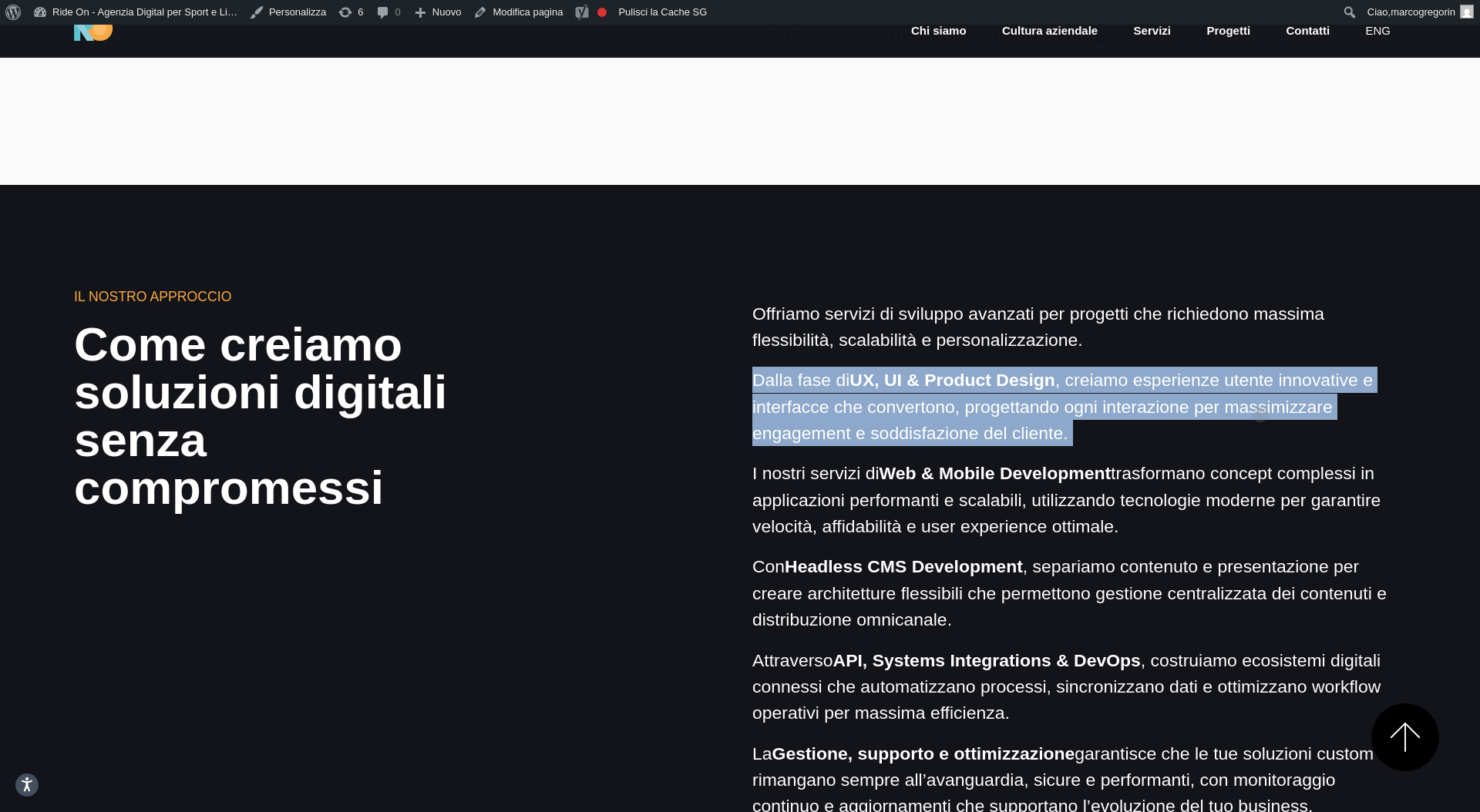
click at [1260, 390] on p "Dalla fase di UX, UI & Product Design , creiamo esperienze utente innovative e …" at bounding box center [1079, 406] width 654 height 80
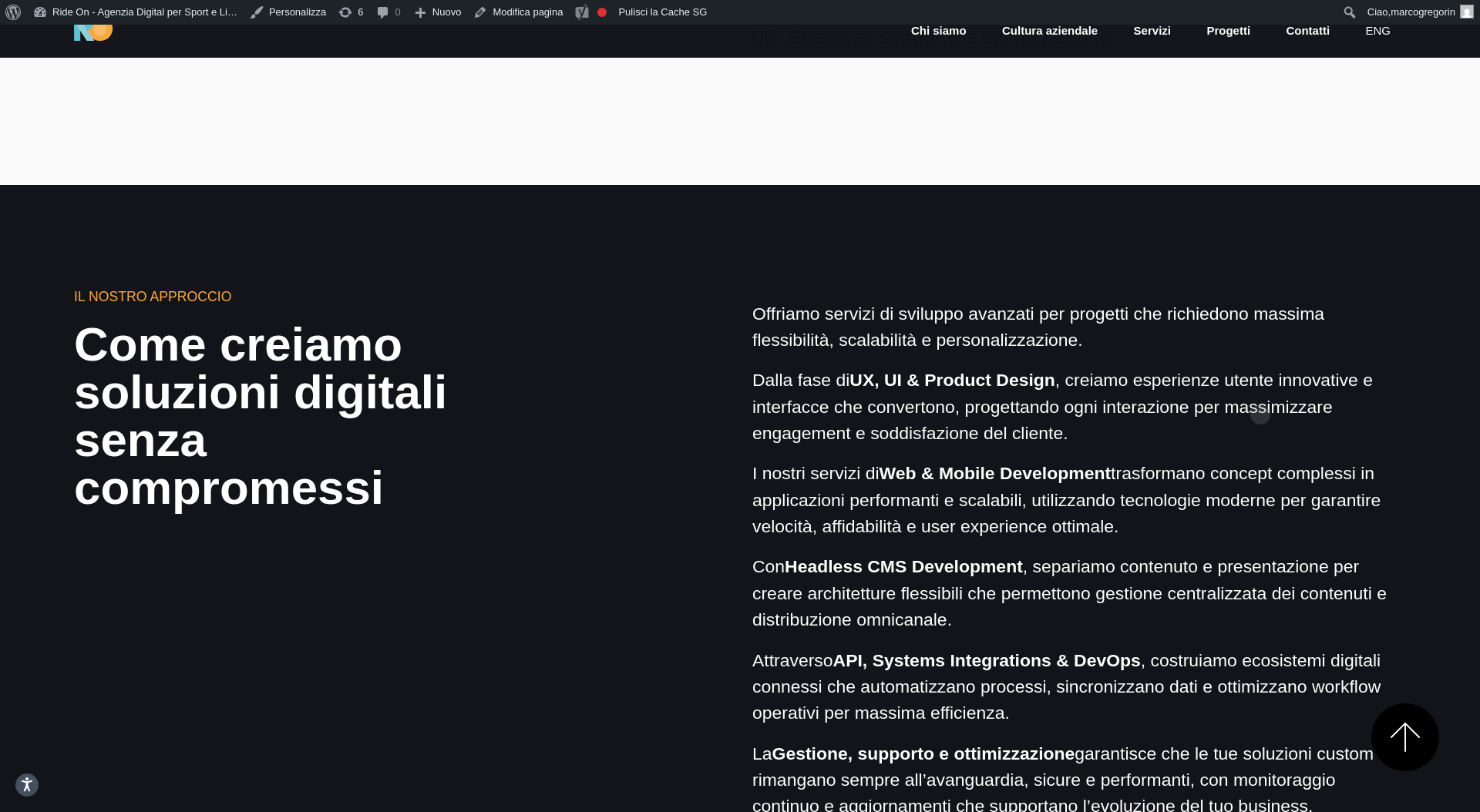
click at [1260, 392] on p "Dalla fase di UX, UI & Product Design , creiamo esperienze utente innovative e …" at bounding box center [1079, 406] width 654 height 80
click at [1298, 324] on p "Offriamo servizi di sviluppo avanzati per progetti che richiedono massima fless…" at bounding box center [1079, 327] width 654 height 53
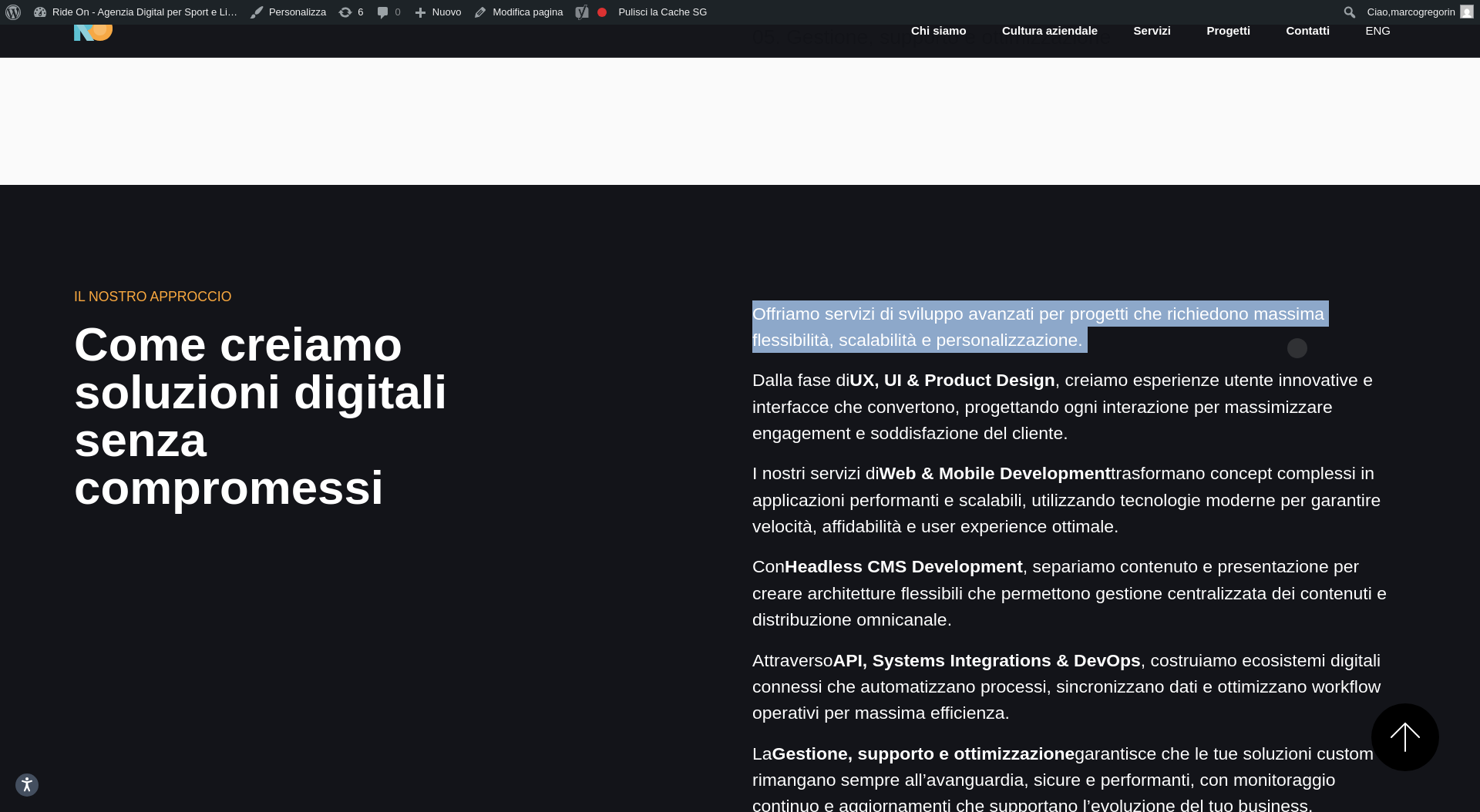
click at [1298, 324] on p "Offriamo servizi di sviluppo avanzati per progetti che richiedono massima fless…" at bounding box center [1079, 327] width 654 height 53
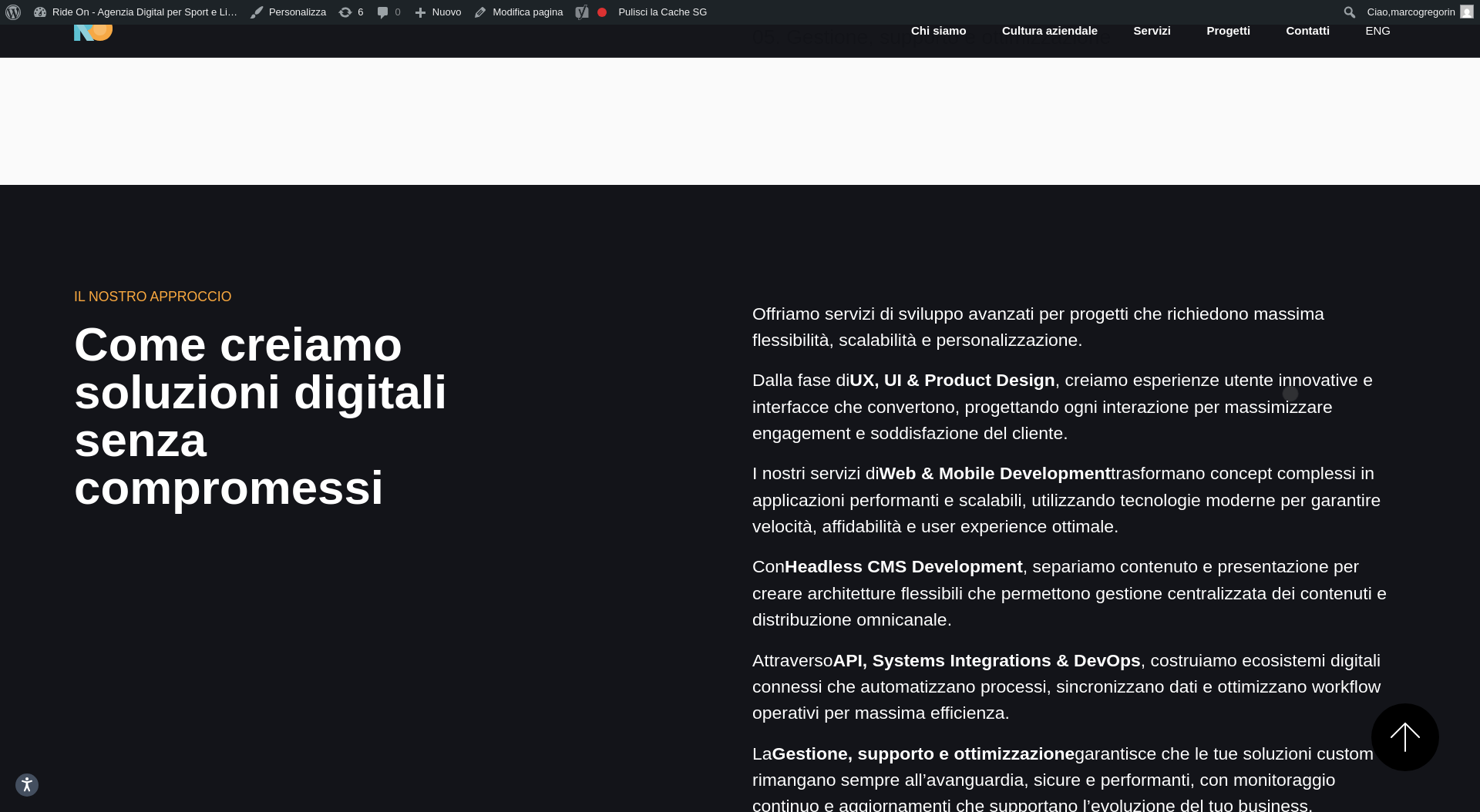
click at [1290, 369] on p "Dalla fase di UX, UI & Product Design , creiamo esperienze utente innovative e …" at bounding box center [1079, 406] width 654 height 80
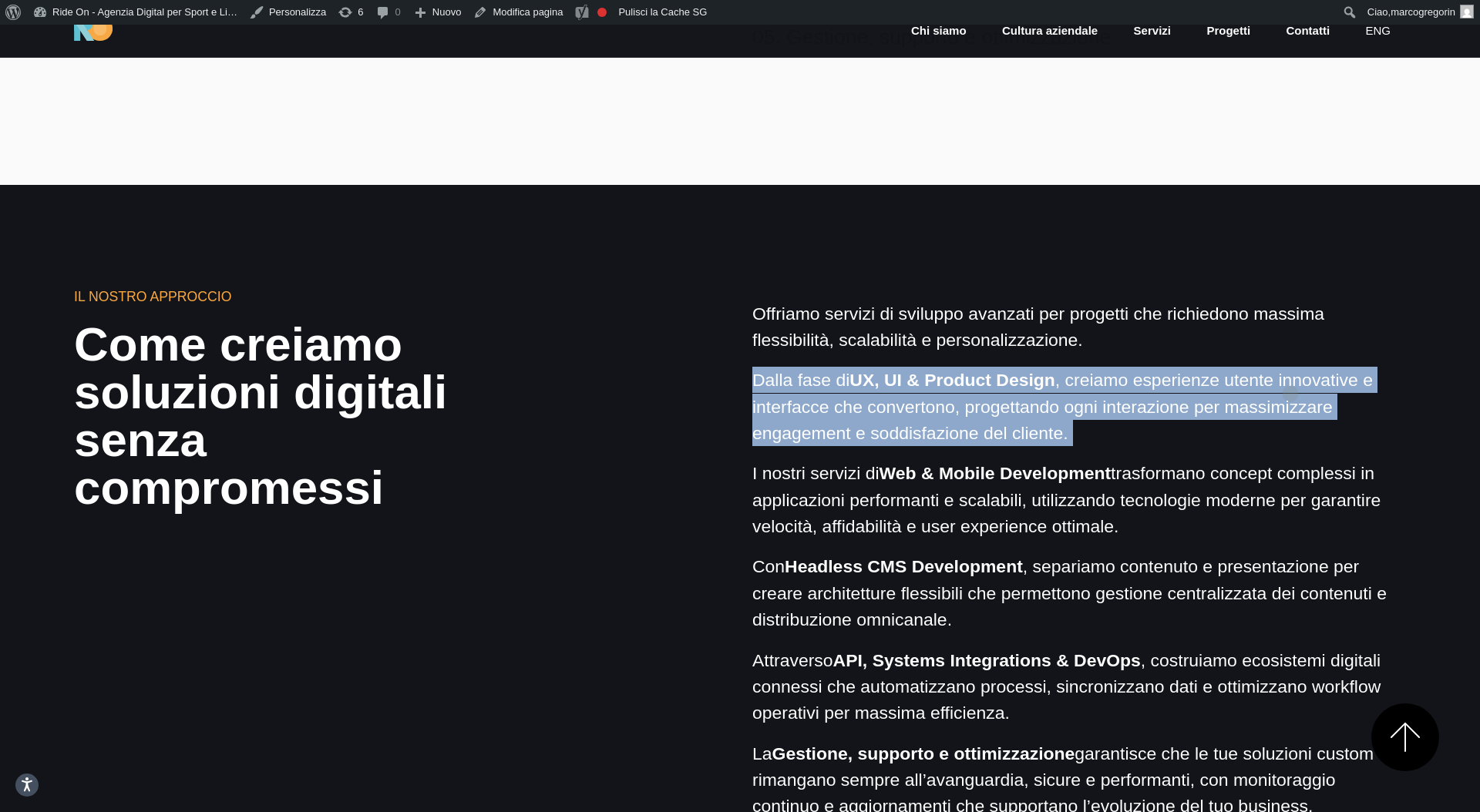
click at [1290, 369] on p "Dalla fase di UX, UI & Product Design , creiamo esperienze utente innovative e …" at bounding box center [1079, 406] width 654 height 80
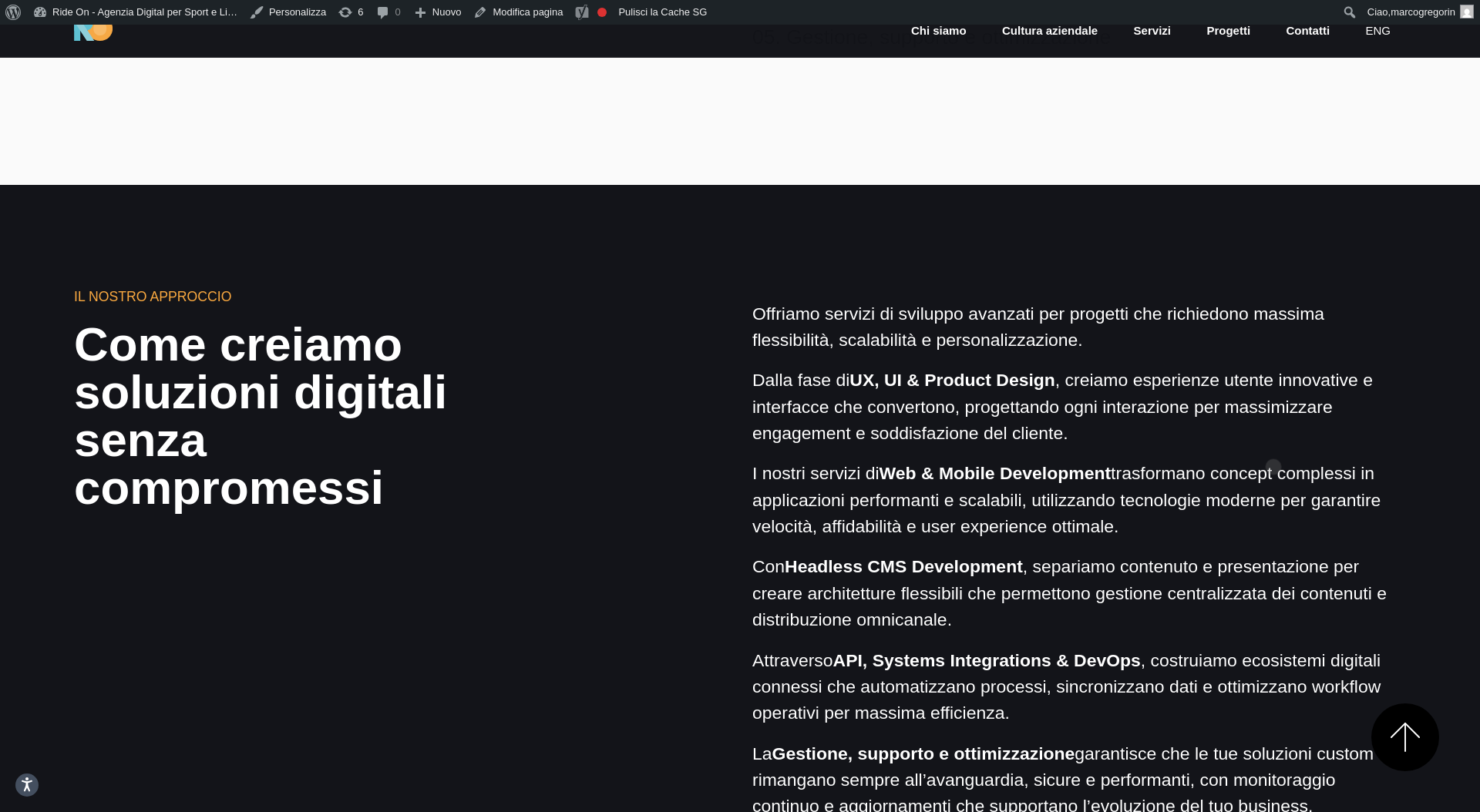
click at [1273, 442] on p "Dalla fase di UX, UI & Product Design , creiamo esperienze utente innovative e …" at bounding box center [1079, 406] width 654 height 80
click at [1273, 439] on p "Dalla fase di UX, UI & Product Design , creiamo esperienze utente innovative e …" at bounding box center [1079, 406] width 654 height 80
click at [1176, 308] on p "Offriamo servizi di sviluppo avanzati per progetti che richiedono massima fless…" at bounding box center [1079, 327] width 654 height 53
click at [1149, 32] on link "Servizi" at bounding box center [1152, 30] width 40 height 17
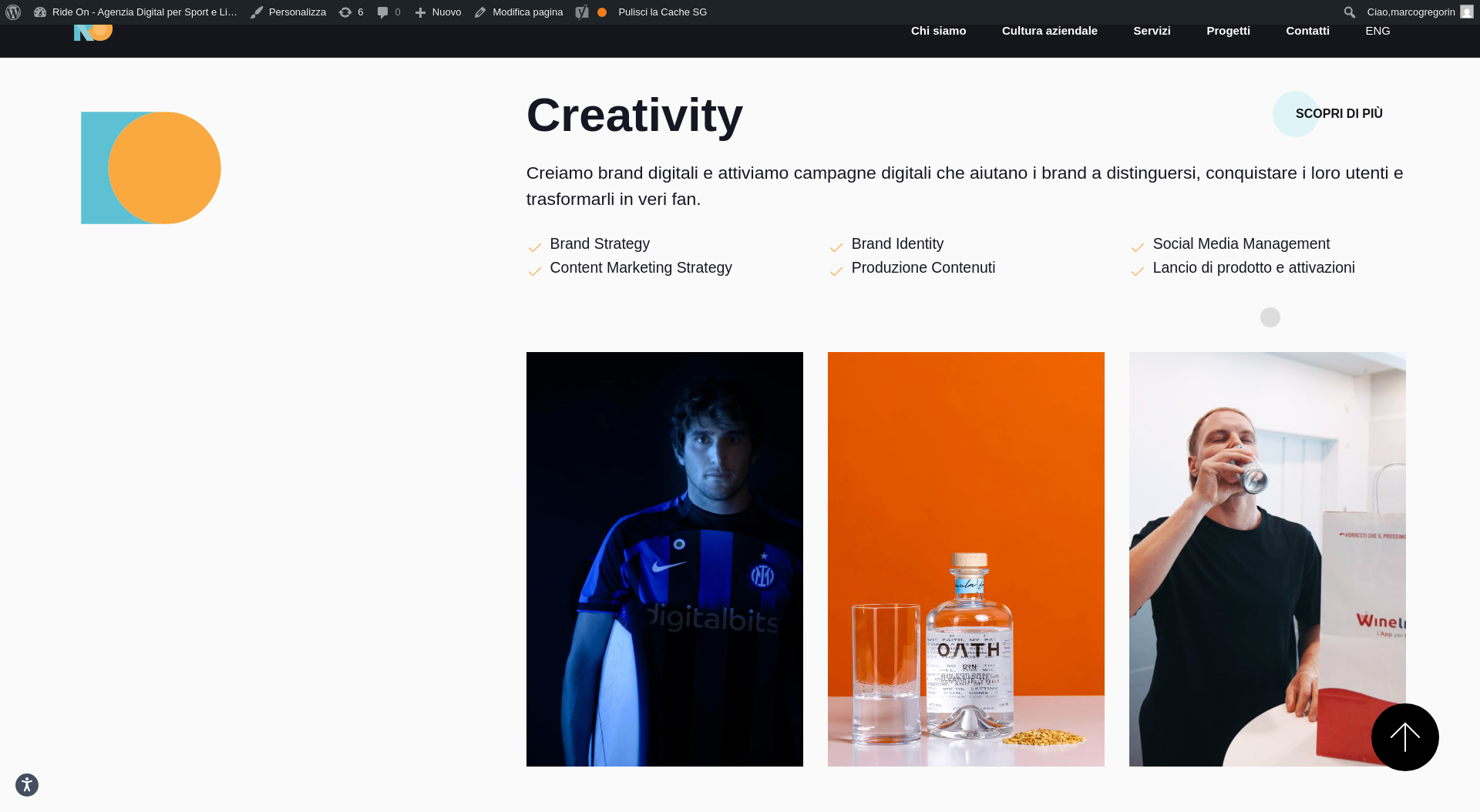
scroll to position [767, 0]
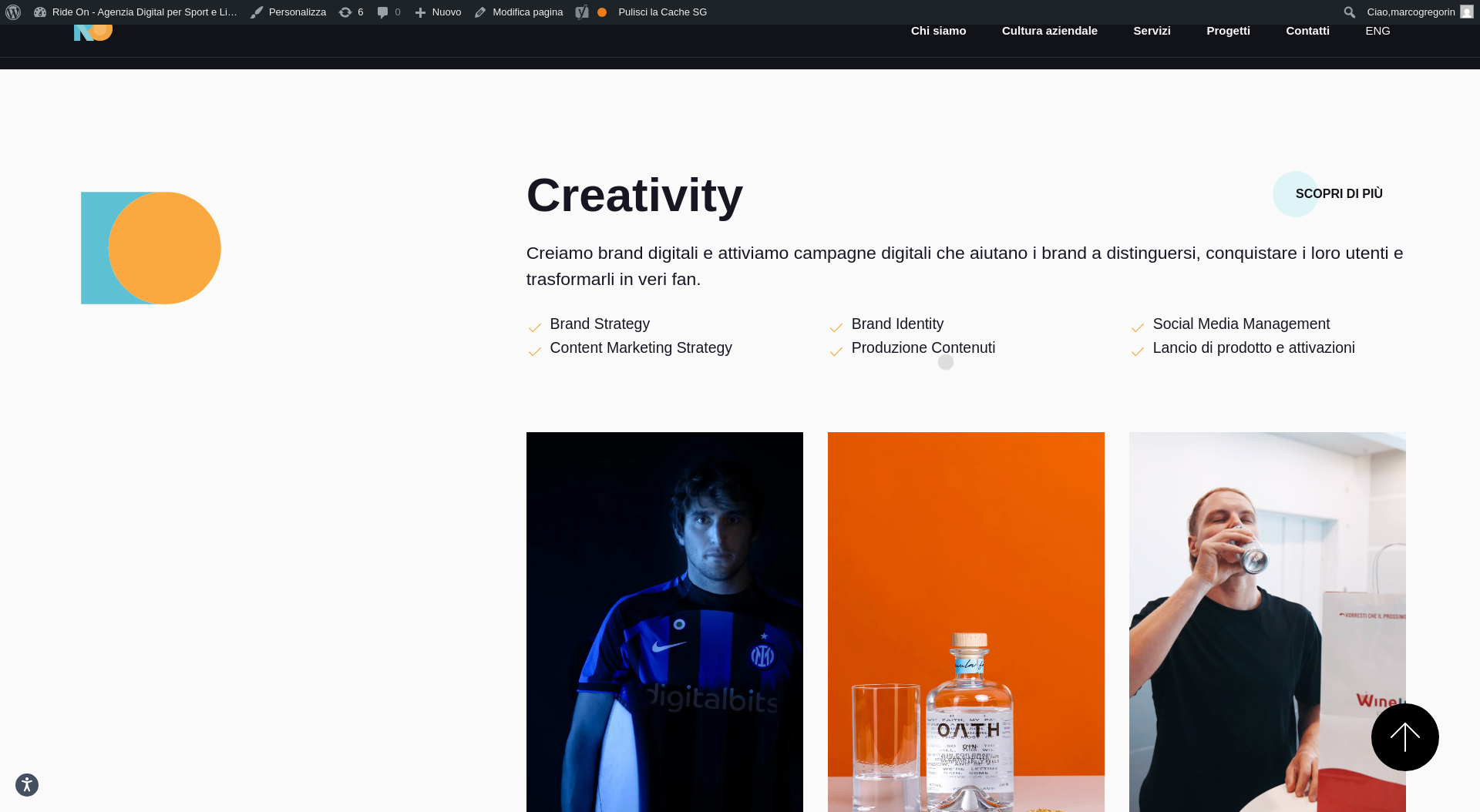
click at [946, 338] on p "Produzione Contenuti" at bounding box center [923, 349] width 144 height 24
click at [987, 327] on div "Brand Identity" at bounding box center [966, 325] width 277 height 24
click at [1247, 325] on p "Social Media Management" at bounding box center [1242, 325] width 178 height 24
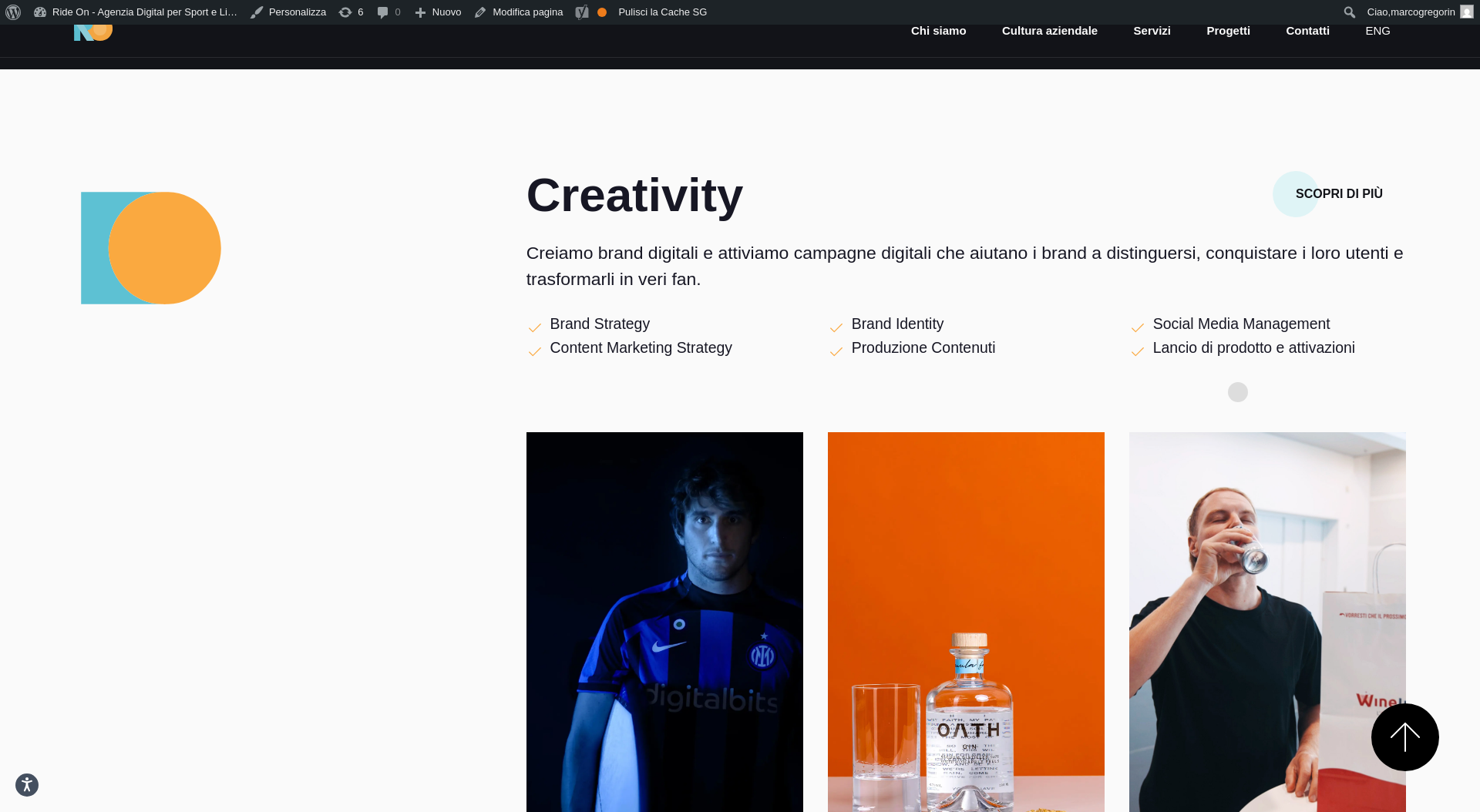
click at [1238, 367] on div "Creativity Scopri di più Creiamo brand digitali e attiviamo campagne digitali c…" at bounding box center [966, 509] width 879 height 676
click at [1266, 344] on p "Lancio di prodotto e attivazioni" at bounding box center [1254, 349] width 202 height 24
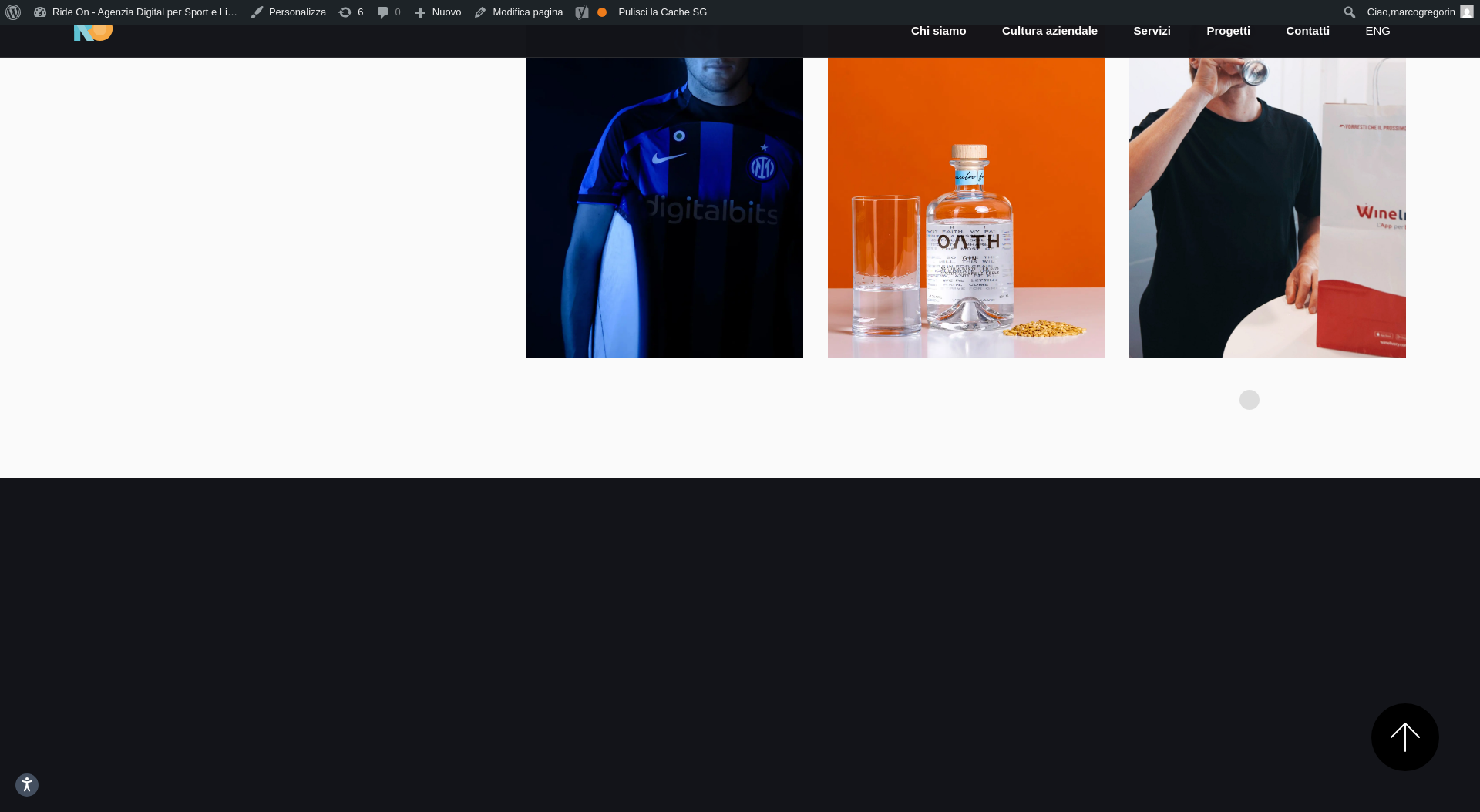
scroll to position [1575, 0]
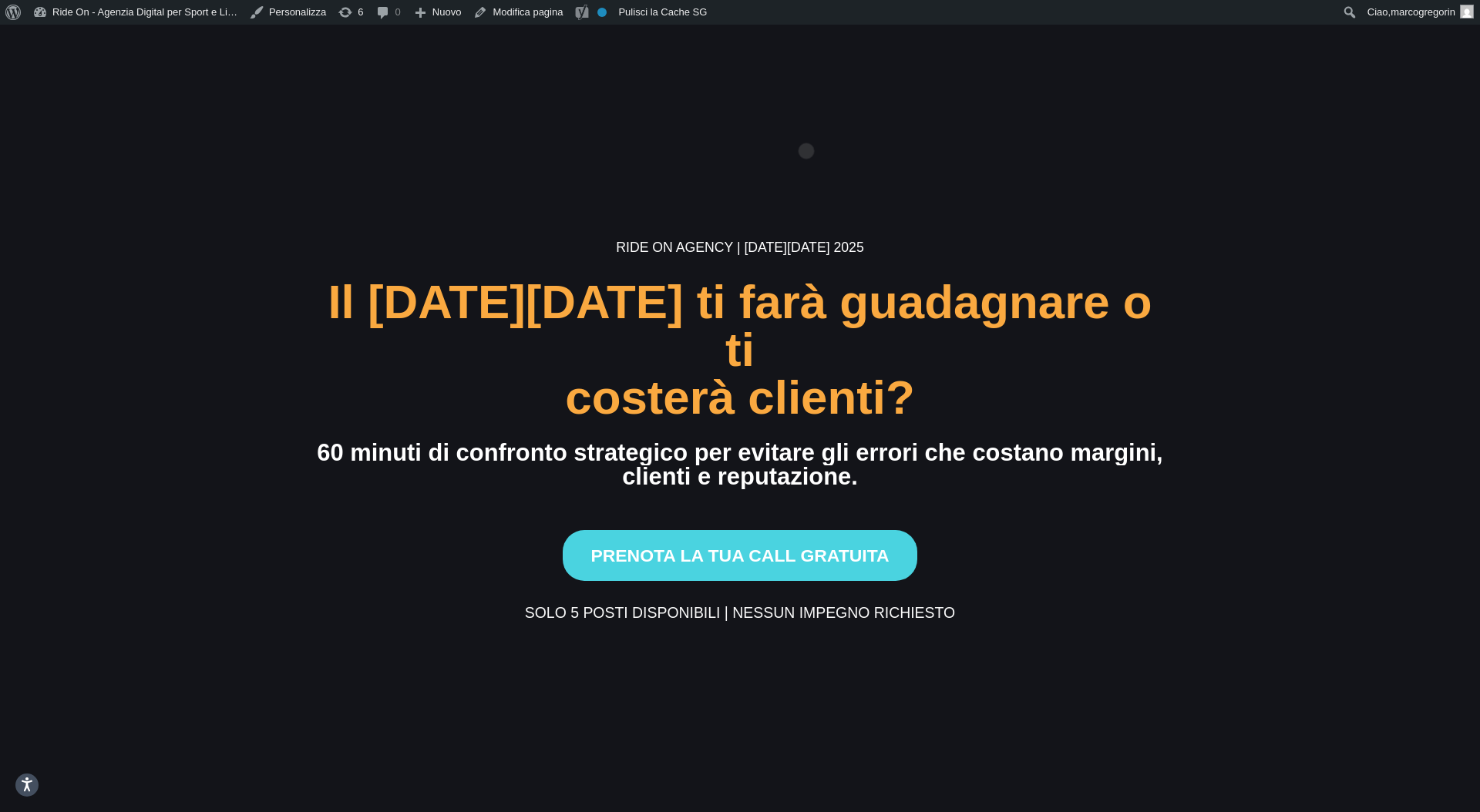
click at [806, 126] on section "Ride On Agency | [DATE][DATE] 2025 Il [DATE][DATE] ti farà guadagnare o ti cost…" at bounding box center [740, 430] width 1480 height 812
click at [898, 195] on section "Ride On Agency | [DATE][DATE] 2025 Il [DATE][DATE] ti farà guadagnare o ti cost…" at bounding box center [740, 430] width 1480 height 812
click at [898, 200] on section "Ride On Agency | [DATE][DATE] 2025 Il [DATE][DATE] ti farà guadagnare o ti cost…" at bounding box center [740, 430] width 1480 height 812
click at [941, 182] on section "Ride On Agency | [DATE][DATE] 2025 Il [DATE][DATE] ti farà guadagnare o ti cost…" at bounding box center [740, 430] width 1480 height 812
click at [909, 169] on section "Ride On Agency | [DATE][DATE] 2025 Il [DATE][DATE] ti farà guadagnare o ti cost…" at bounding box center [740, 430] width 1480 height 812
